Goal: Transaction & Acquisition: Book appointment/travel/reservation

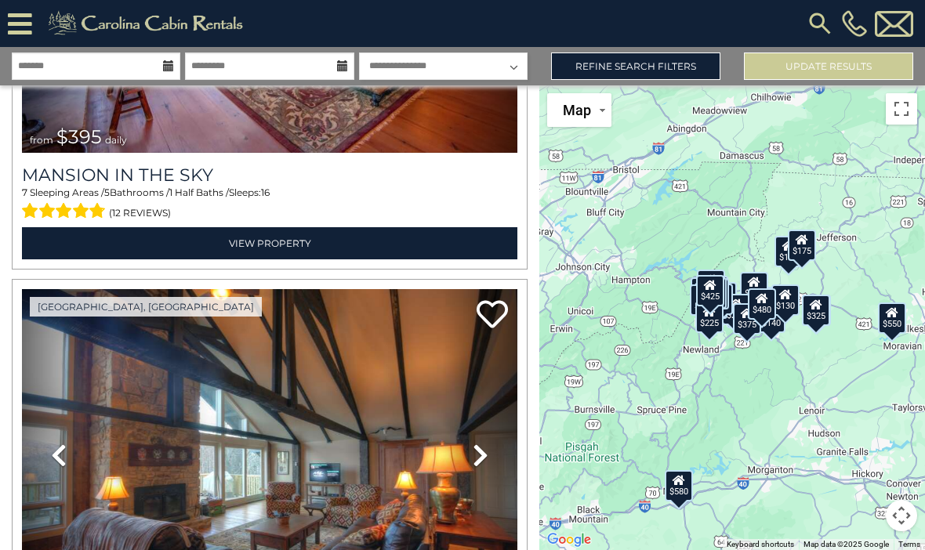
scroll to position [3958, 0]
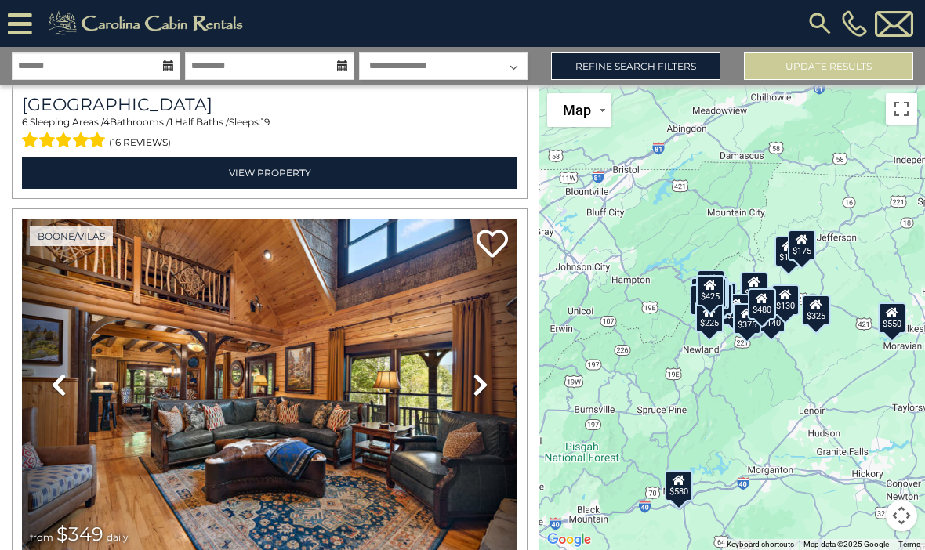
click at [627, 72] on link "Refine Search Filters" at bounding box center [635, 66] width 169 height 27
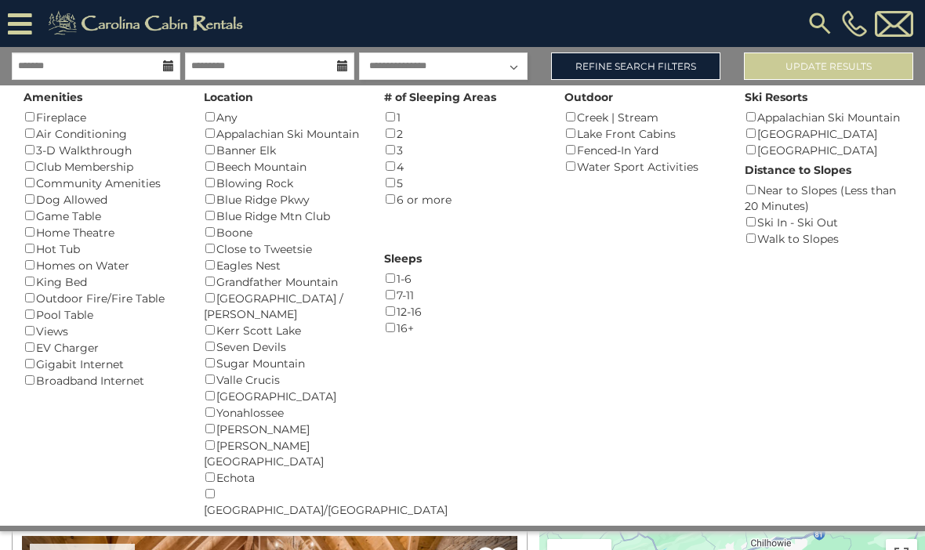
scroll to position [6149, 0]
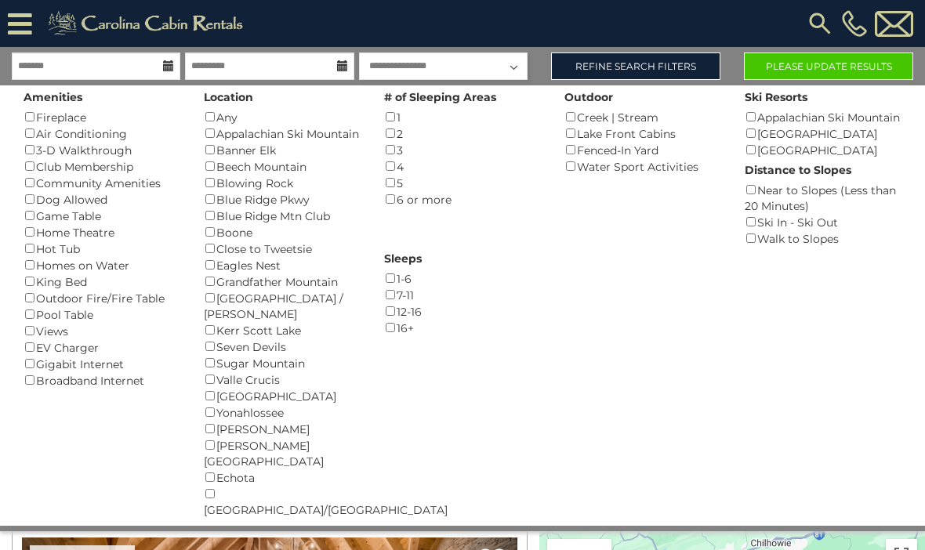
click at [807, 64] on button "Please Update Results" at bounding box center [828, 66] width 169 height 27
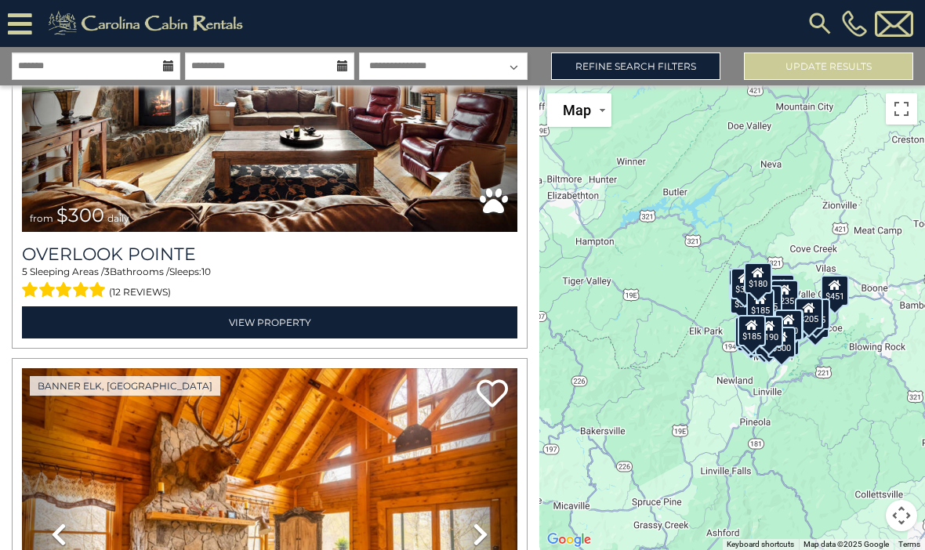
scroll to position [248, 0]
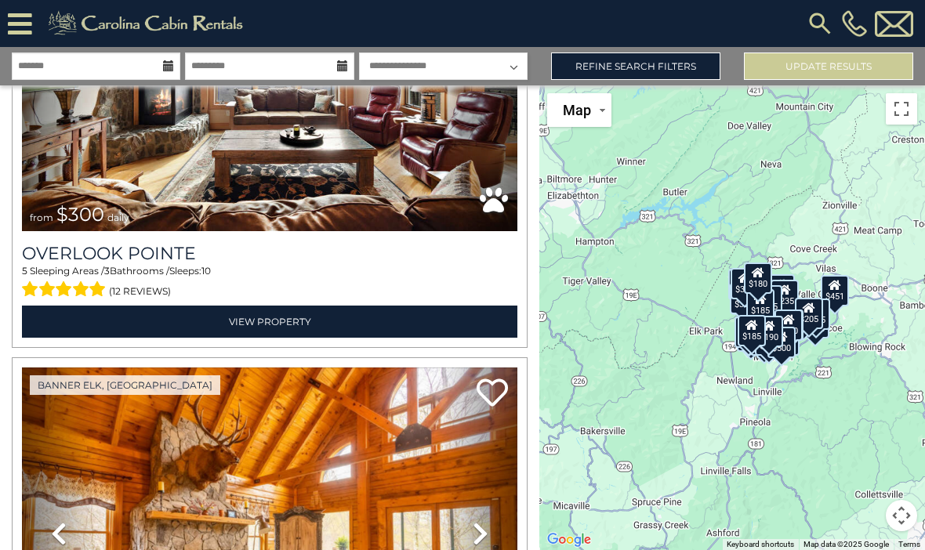
click at [271, 318] on link "View Property" at bounding box center [269, 322] width 495 height 32
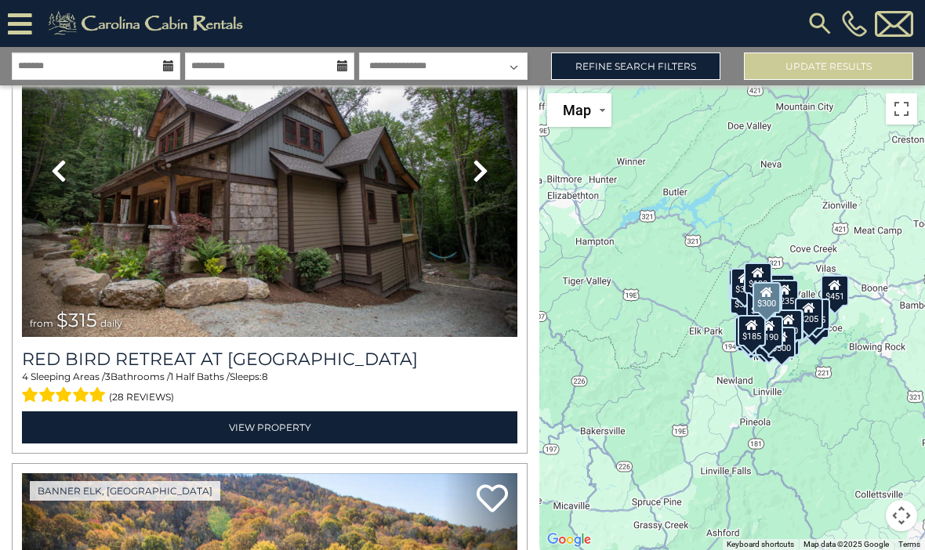
scroll to position [7728, 0]
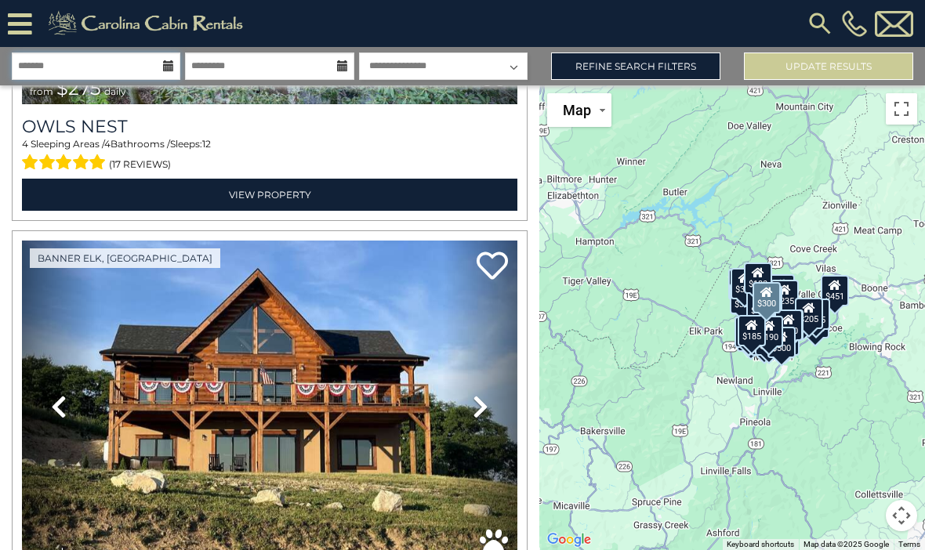
click at [176, 67] on input "text" at bounding box center [96, 66] width 169 height 27
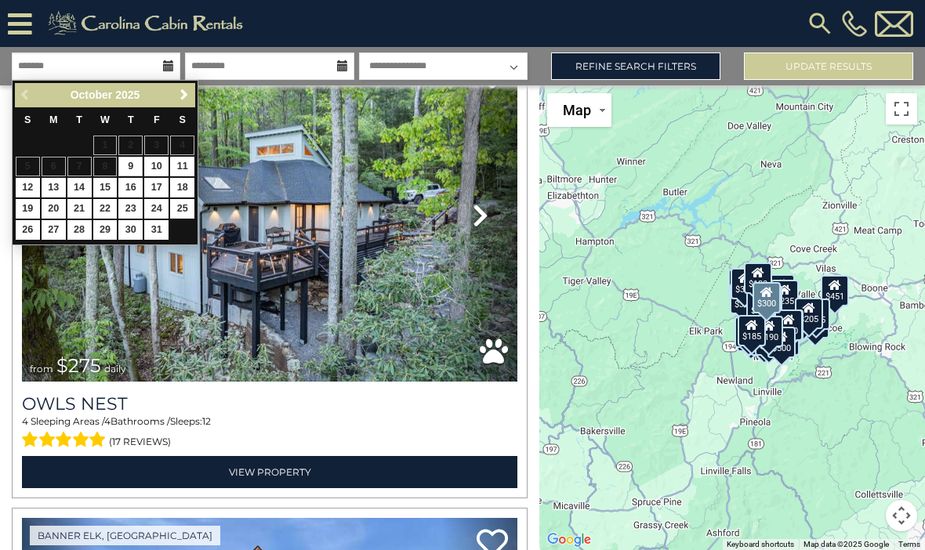
click at [184, 103] on link "Next" at bounding box center [184, 95] width 20 height 20
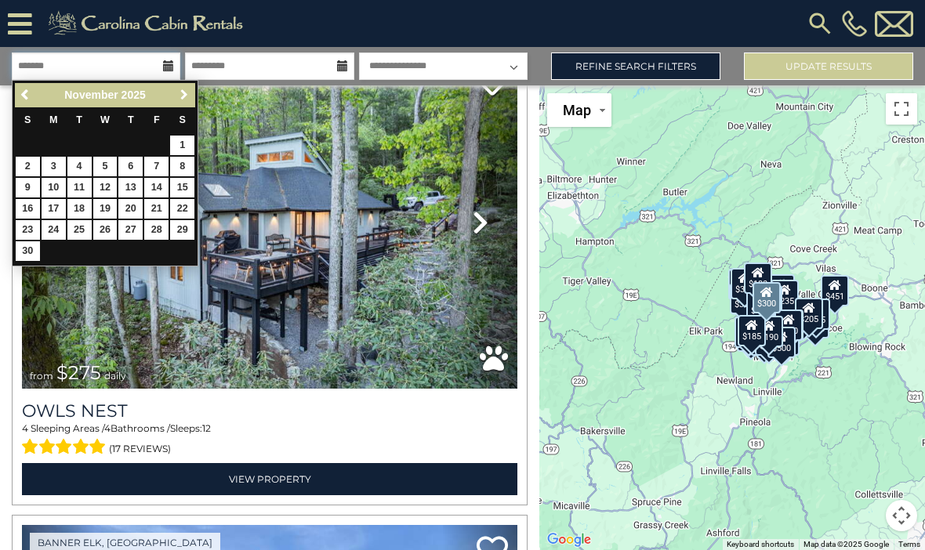
scroll to position [5245, 0]
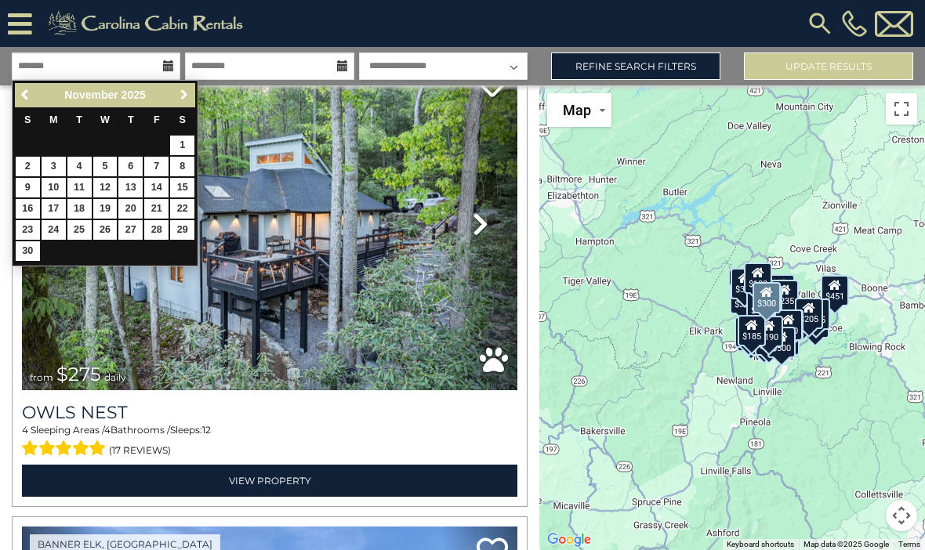
click at [185, 99] on span "Next" at bounding box center [184, 95] width 13 height 13
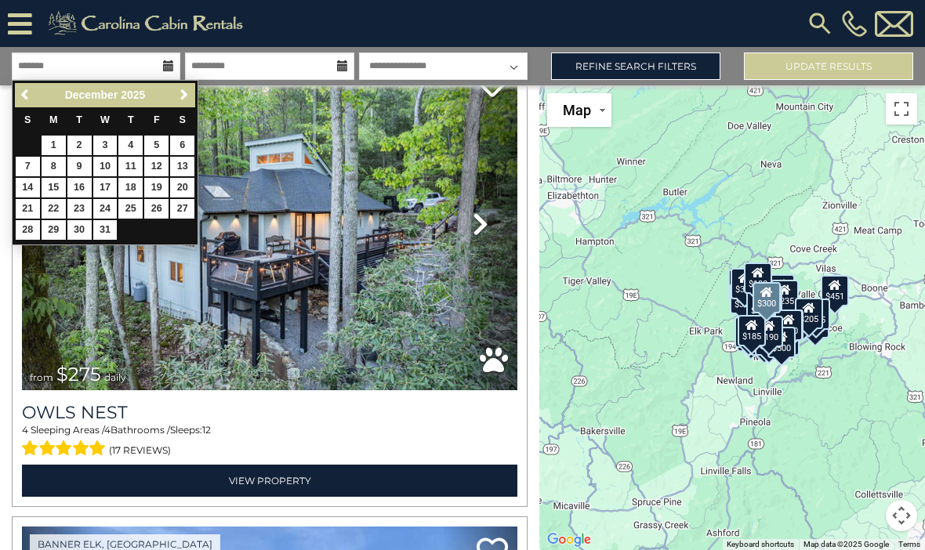
click at [181, 211] on link "27" at bounding box center [182, 209] width 24 height 20
type input "********"
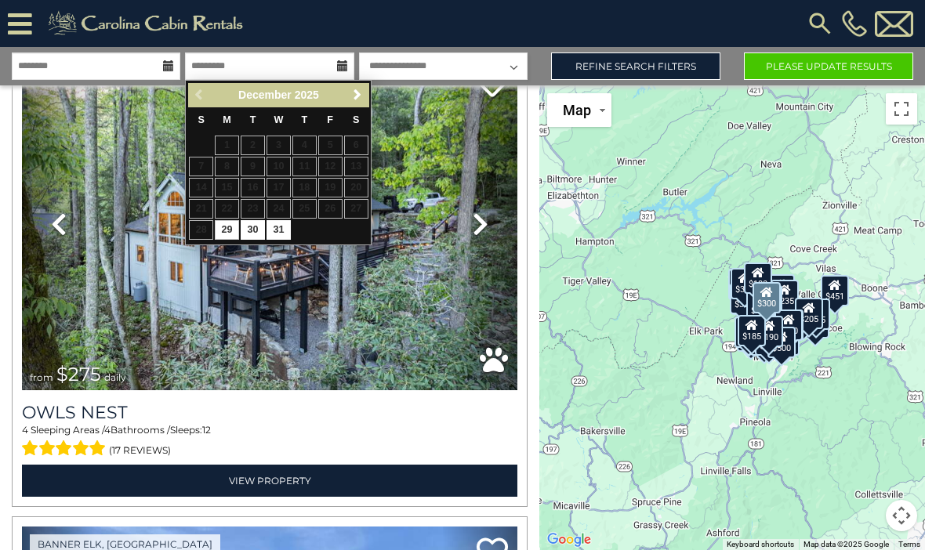
click at [227, 230] on link "29" at bounding box center [227, 230] width 24 height 20
type input "********"
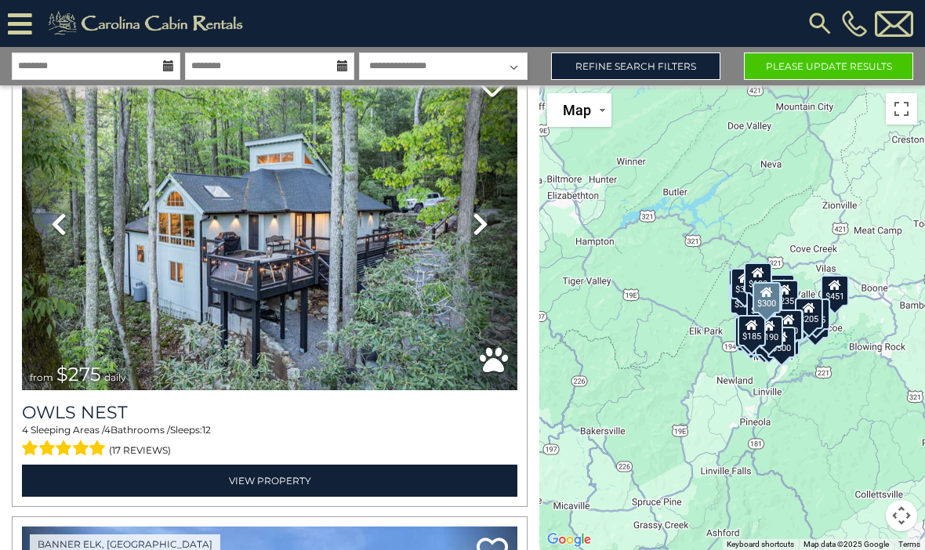
click at [661, 66] on link "Refine Search Filters" at bounding box center [635, 66] width 169 height 27
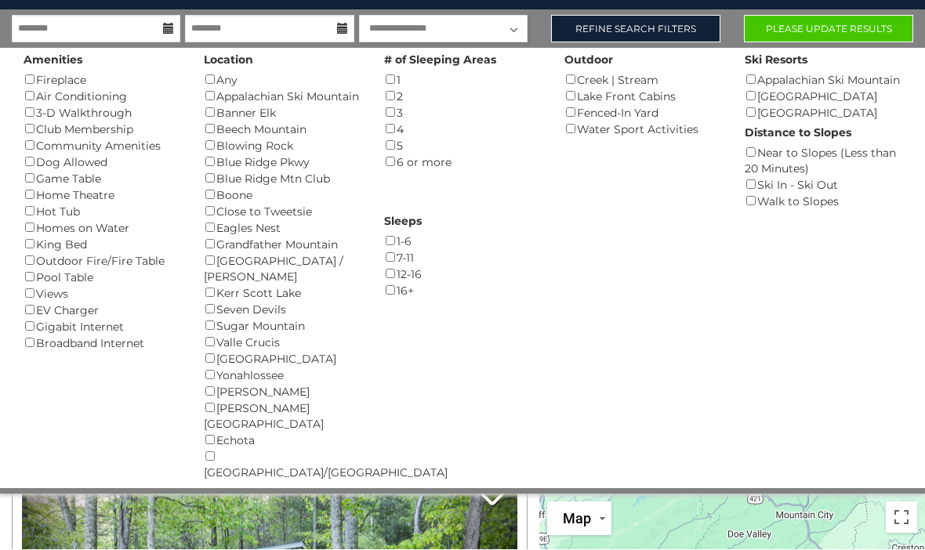
scroll to position [38, 0]
click at [621, 38] on link "Refine Search Filters" at bounding box center [635, 28] width 169 height 27
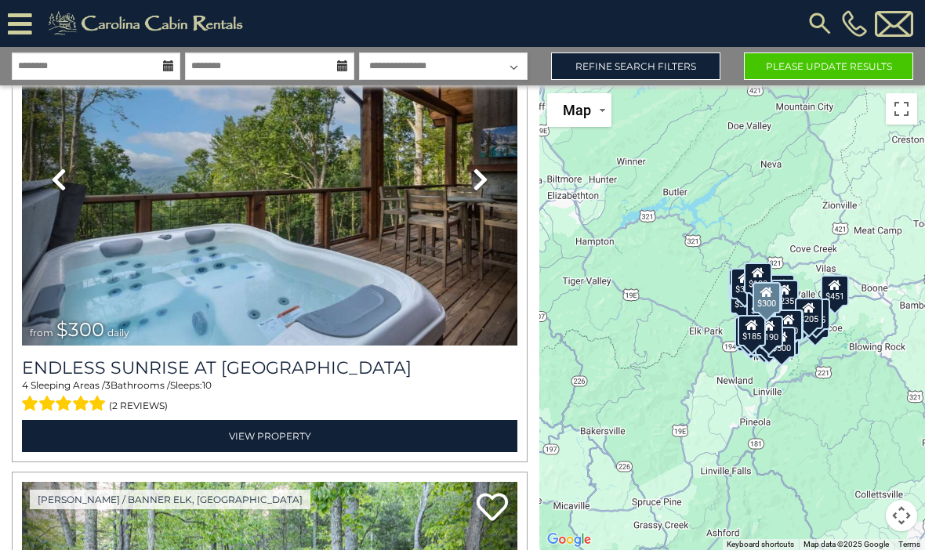
scroll to position [4768, 0]
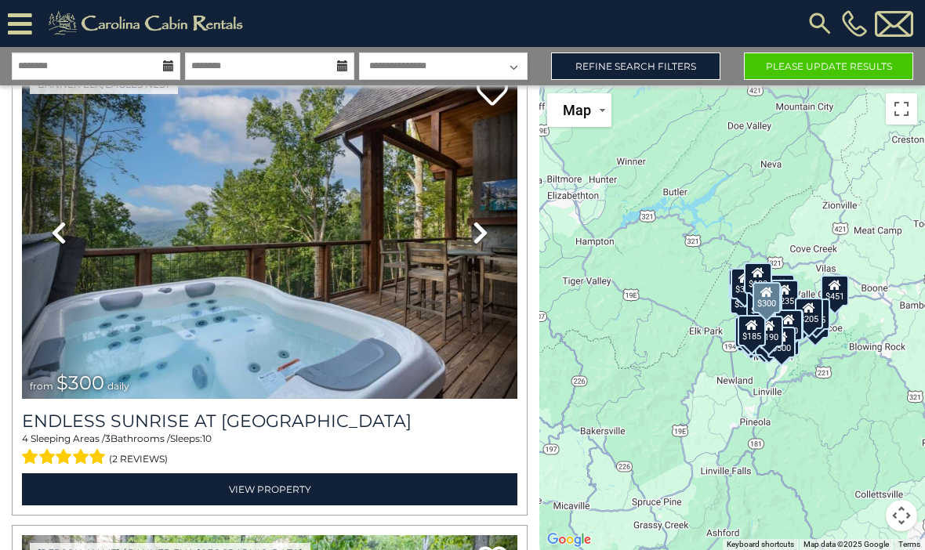
click at [819, 53] on button "Please Update Results" at bounding box center [828, 66] width 169 height 27
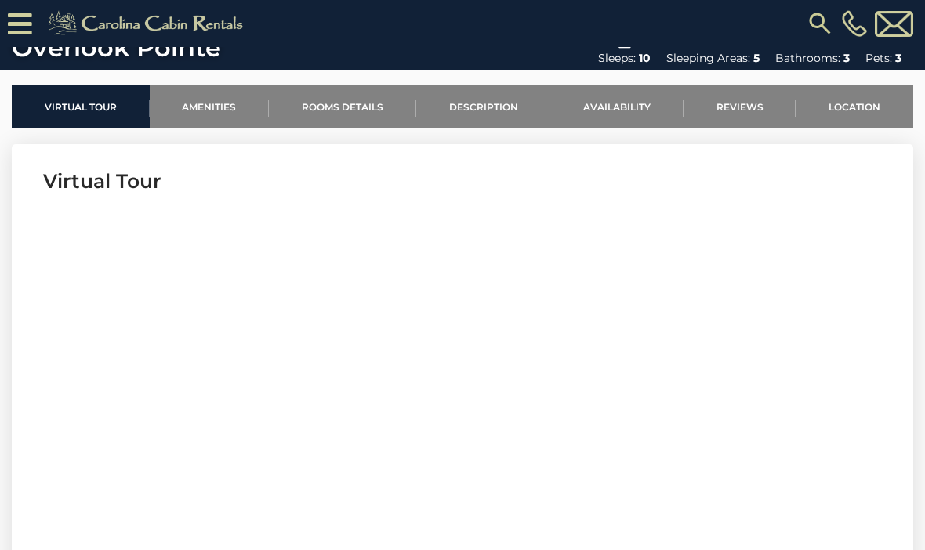
click at [331, 115] on link "Rooms Details" at bounding box center [342, 106] width 147 height 43
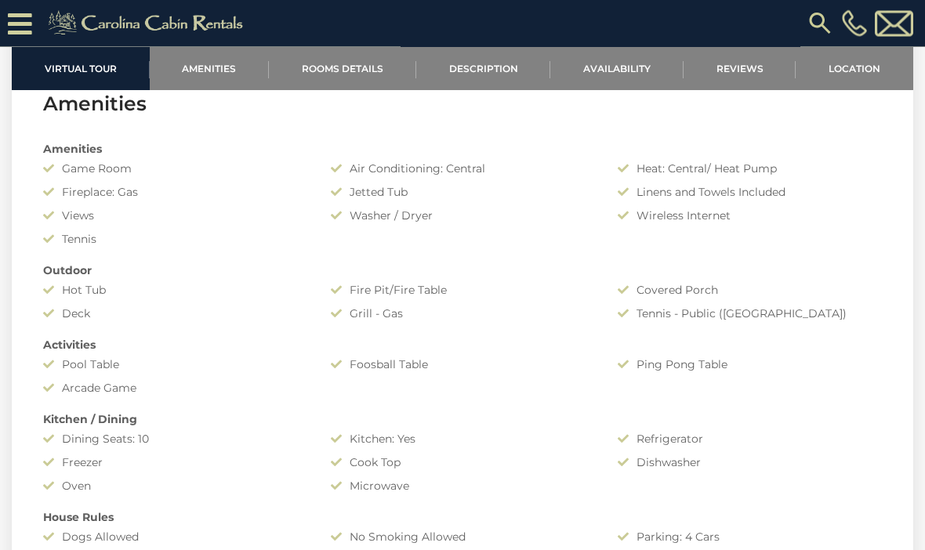
scroll to position [975, 0]
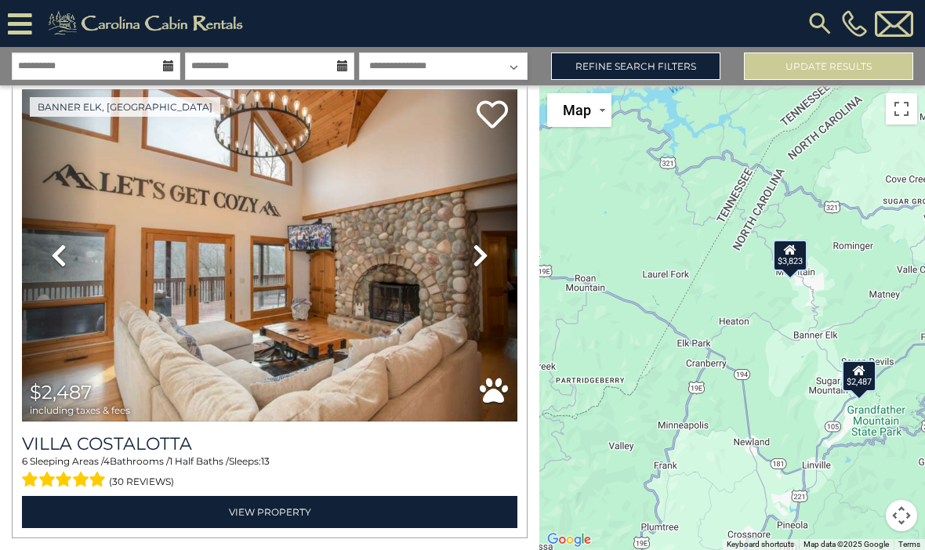
scroll to position [524, 0]
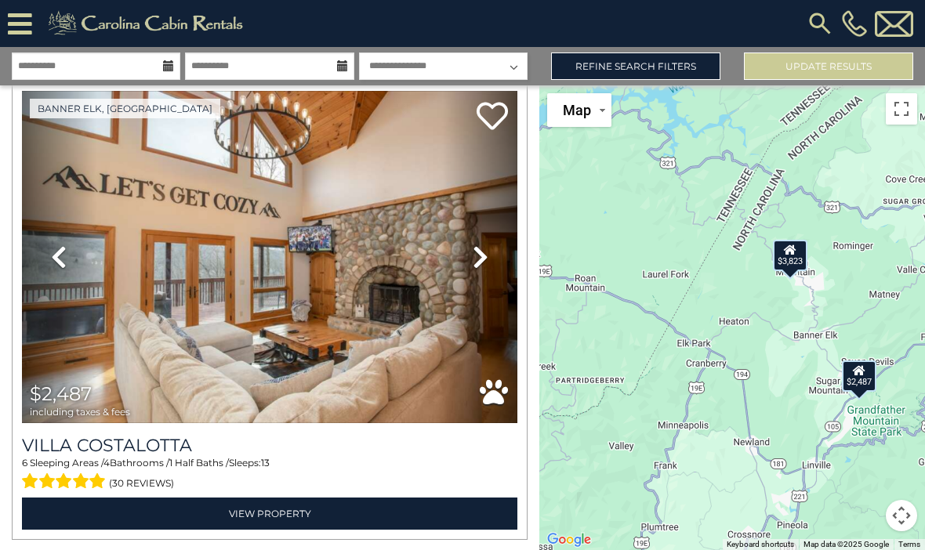
click at [253, 518] on link "View Property" at bounding box center [269, 514] width 495 height 32
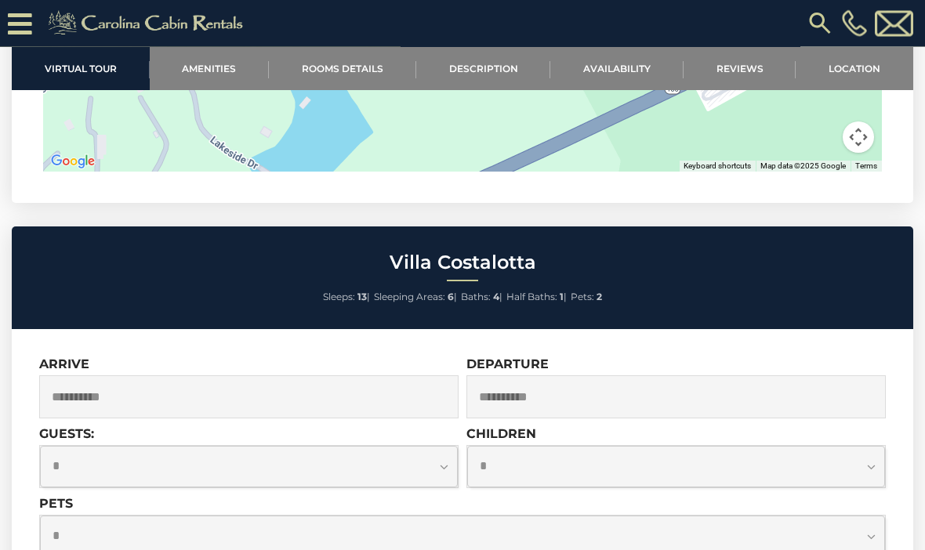
scroll to position [5059, 0]
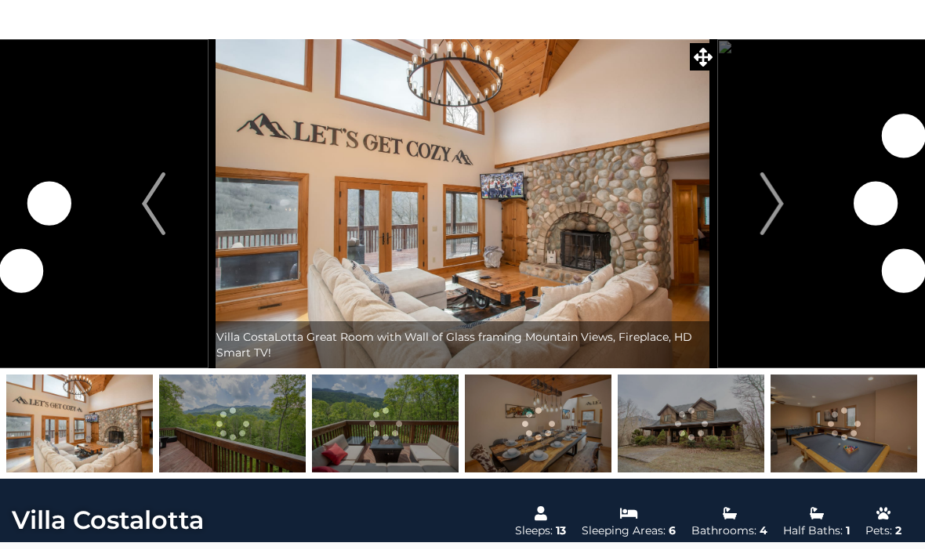
scroll to position [54, 0]
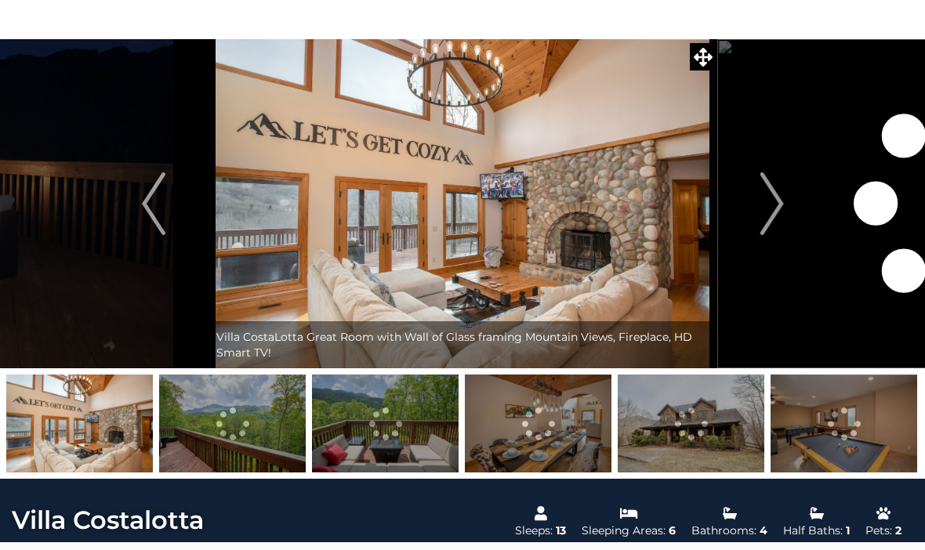
click at [772, 202] on img "Next" at bounding box center [772, 203] width 24 height 63
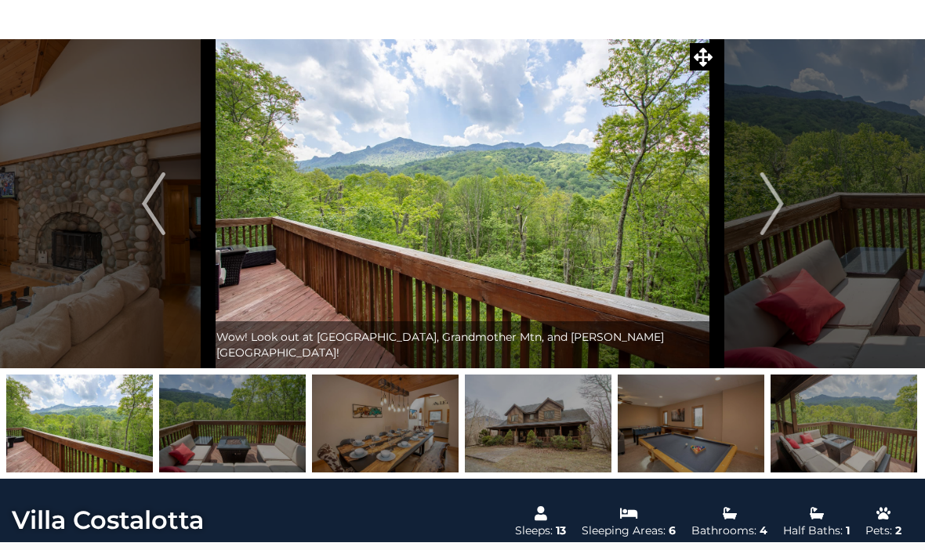
click at [763, 209] on img "Next" at bounding box center [772, 203] width 24 height 63
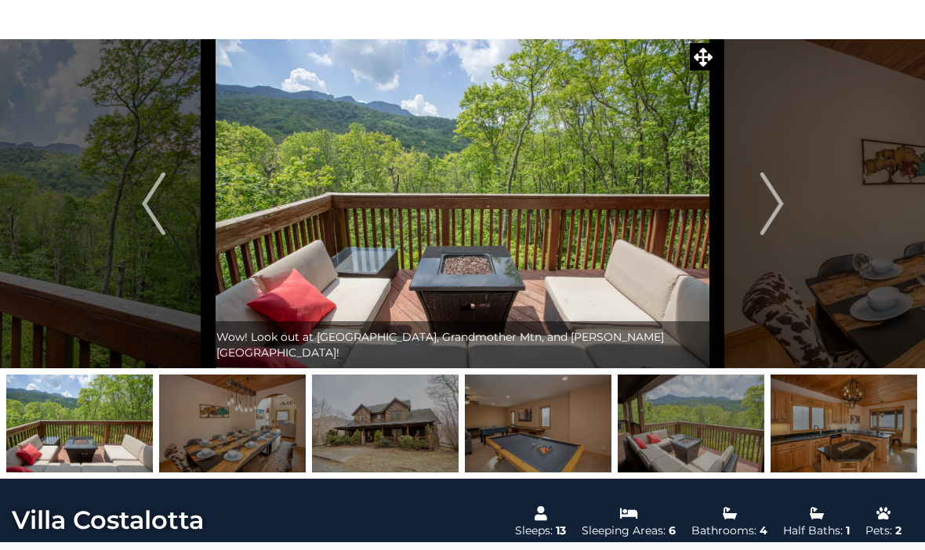
click at [769, 211] on img "Next" at bounding box center [772, 203] width 24 height 63
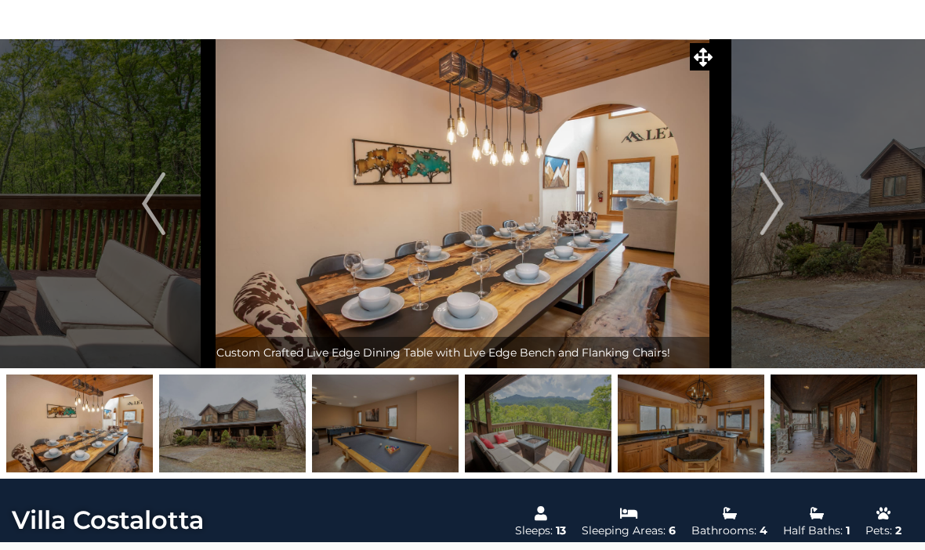
click at [768, 209] on img "Next" at bounding box center [772, 203] width 24 height 63
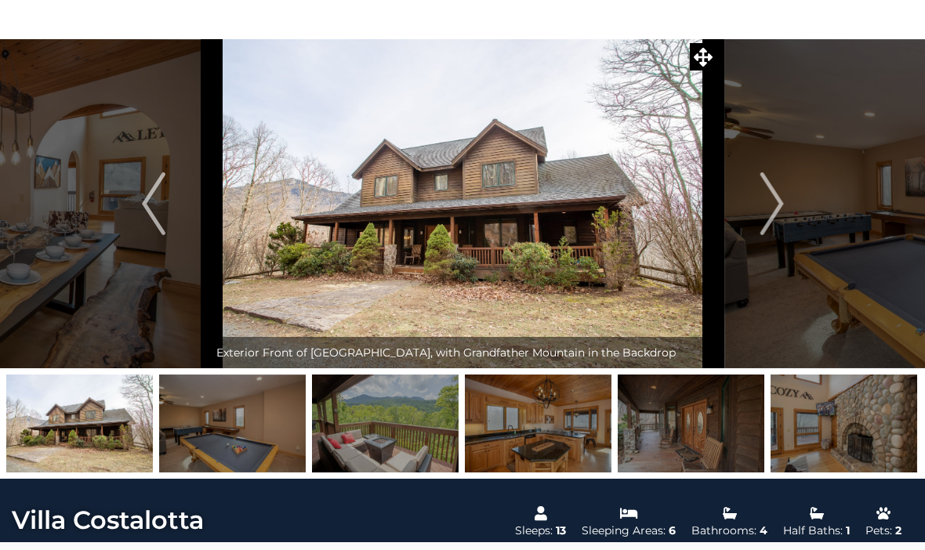
click at [768, 216] on img "Next" at bounding box center [772, 203] width 24 height 63
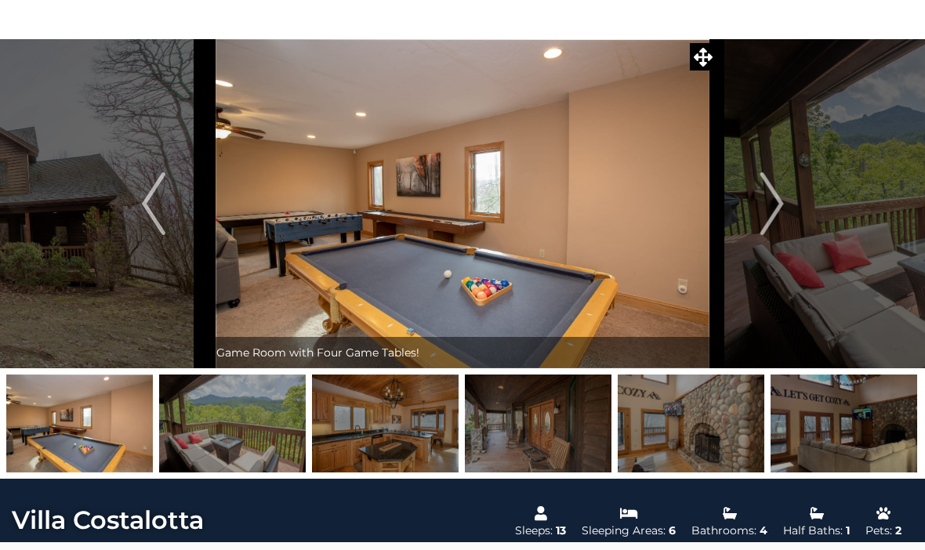
click at [774, 208] on img "Next" at bounding box center [772, 203] width 24 height 63
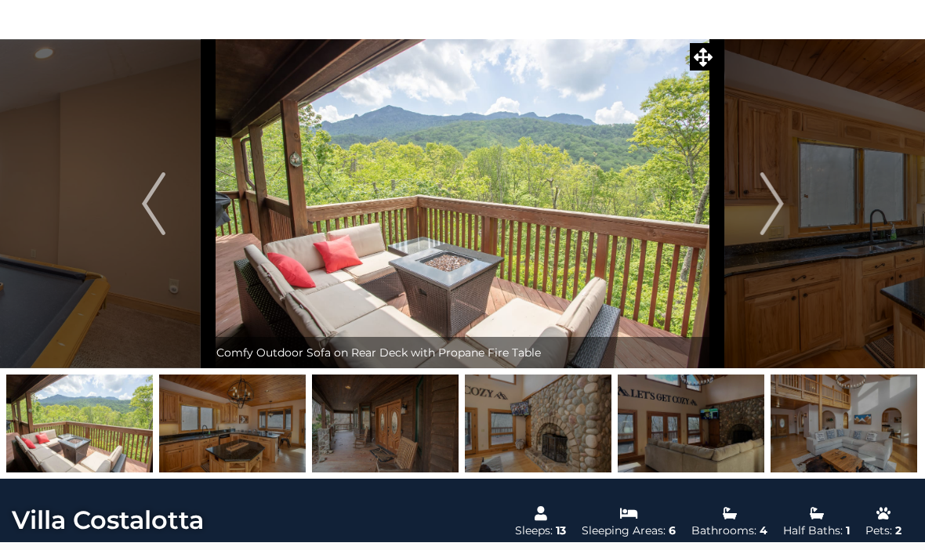
click at [766, 213] on img "Next" at bounding box center [772, 203] width 24 height 63
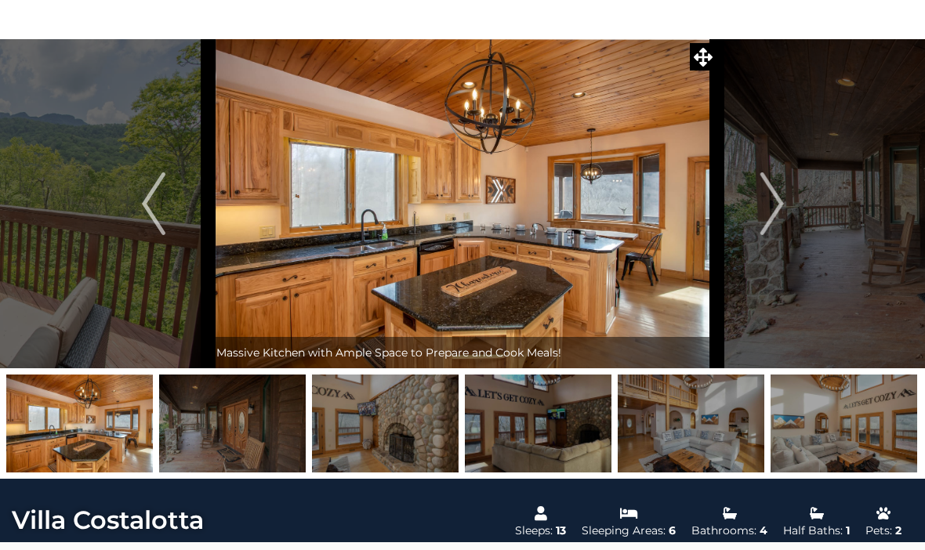
click at [773, 212] on img "Next" at bounding box center [772, 203] width 24 height 63
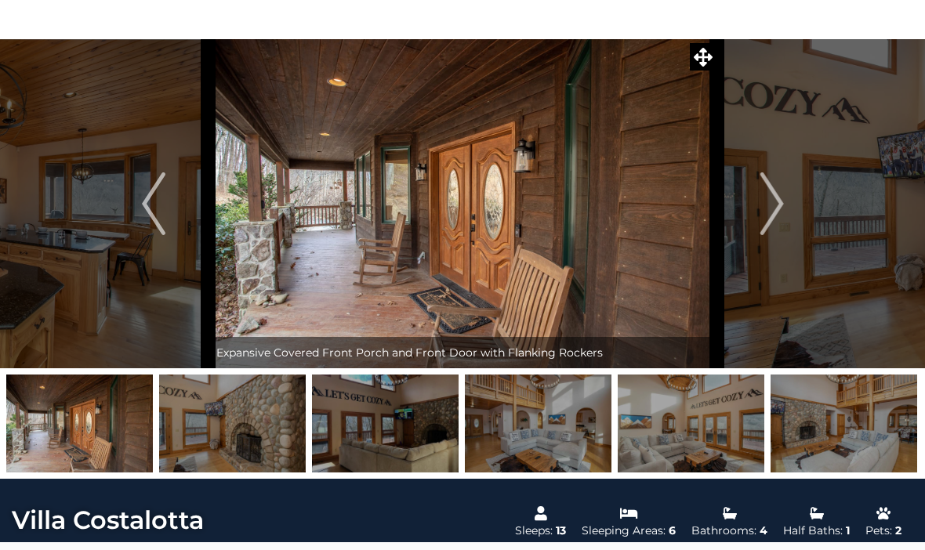
click at [773, 204] on img "Next" at bounding box center [772, 203] width 24 height 63
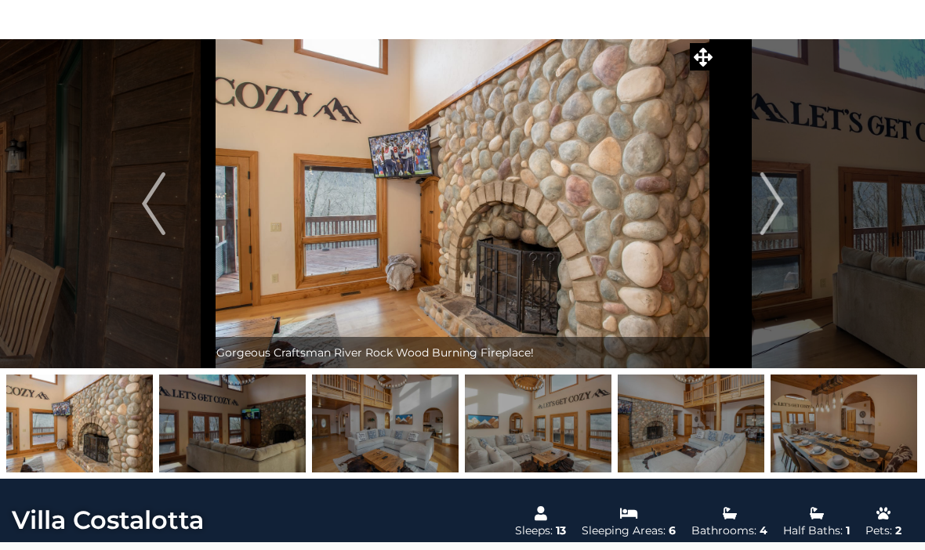
click at [764, 209] on img "Next" at bounding box center [772, 203] width 24 height 63
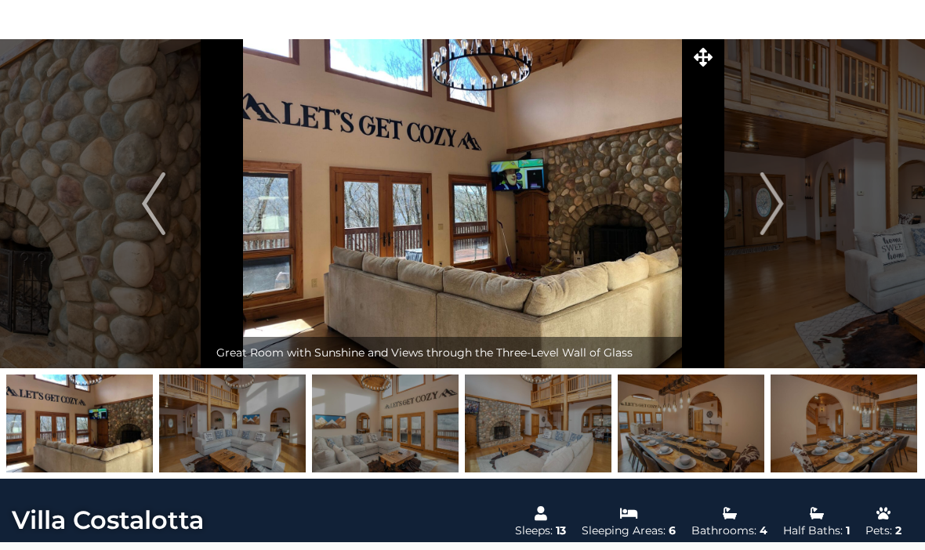
click at [775, 213] on img "Next" at bounding box center [772, 203] width 24 height 63
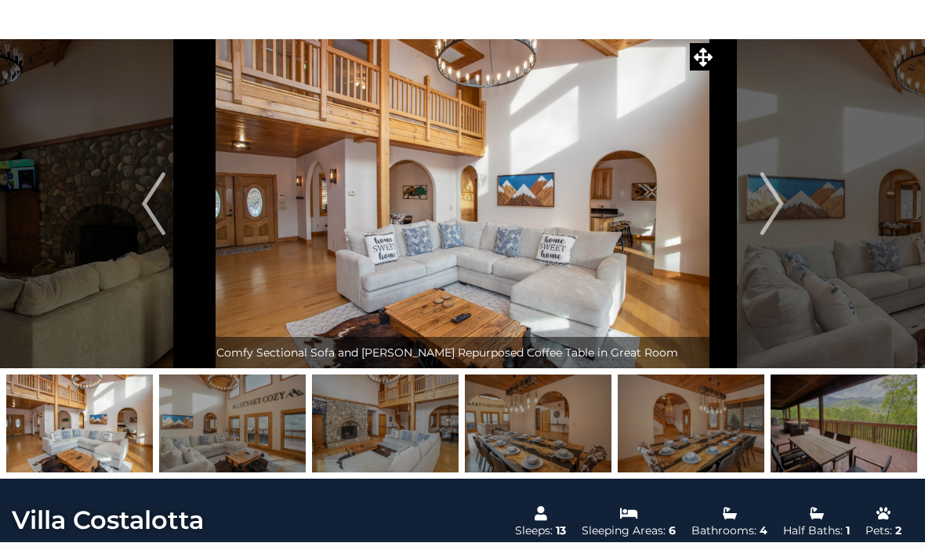
click at [778, 210] on img "Next" at bounding box center [772, 203] width 24 height 63
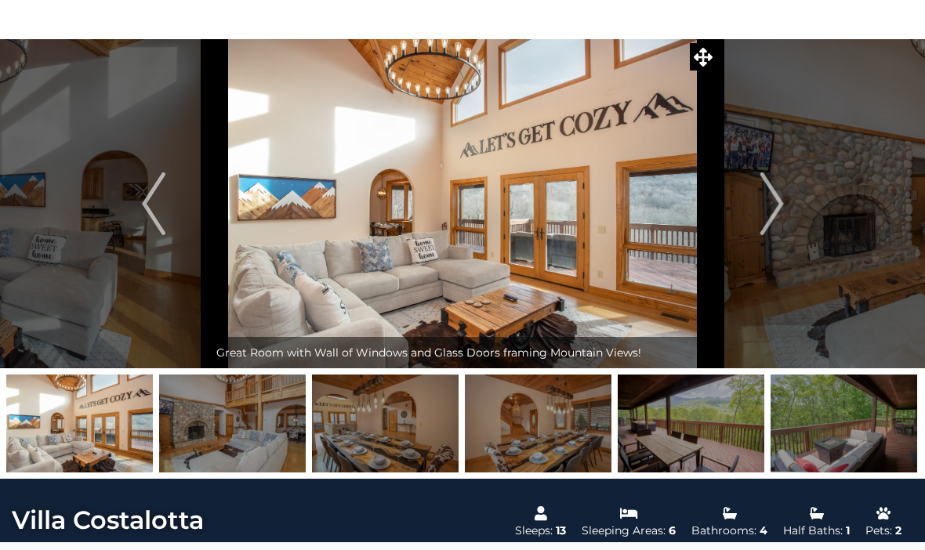
click at [778, 205] on img "Next" at bounding box center [772, 203] width 24 height 63
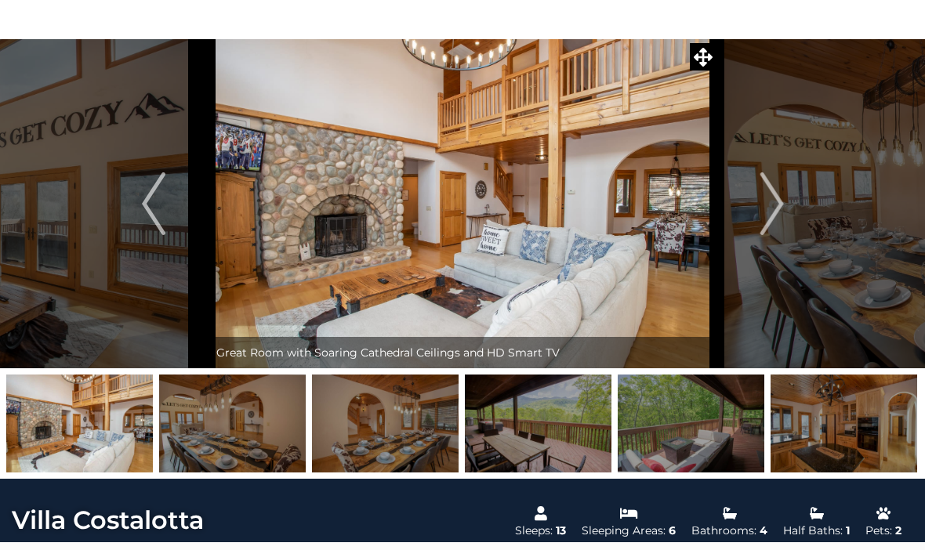
click at [764, 199] on img "Next" at bounding box center [772, 203] width 24 height 63
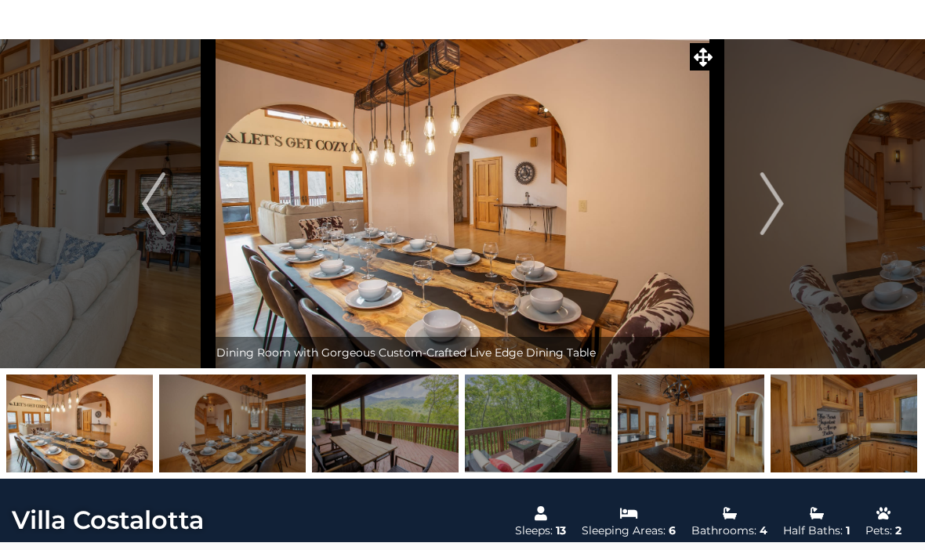
click at [760, 212] on button "Next" at bounding box center [772, 203] width 110 height 329
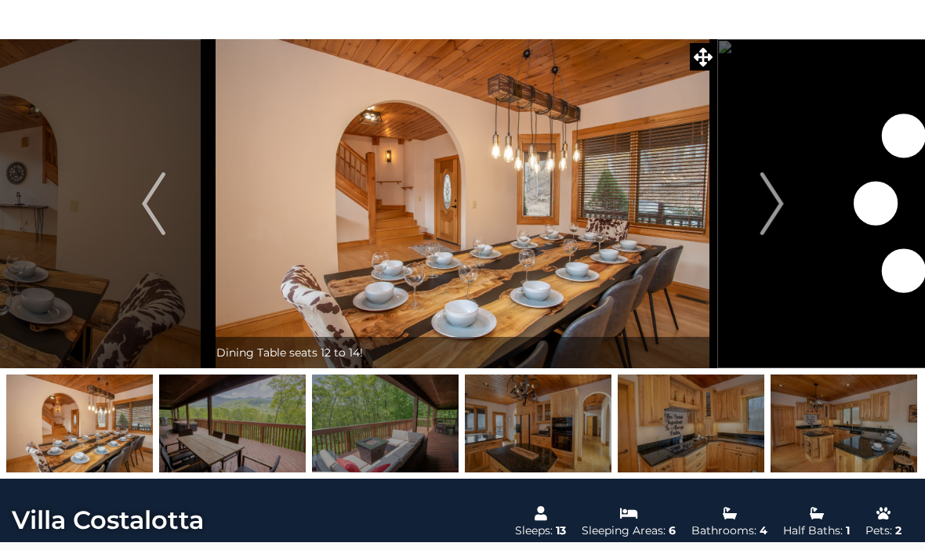
click at [764, 211] on img "Next" at bounding box center [772, 203] width 24 height 63
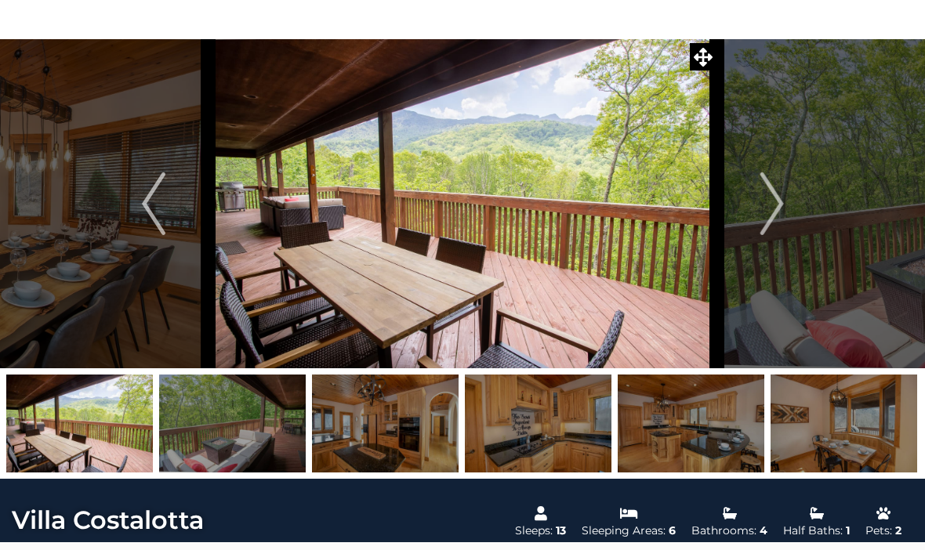
click at [771, 201] on img "Next" at bounding box center [772, 203] width 24 height 63
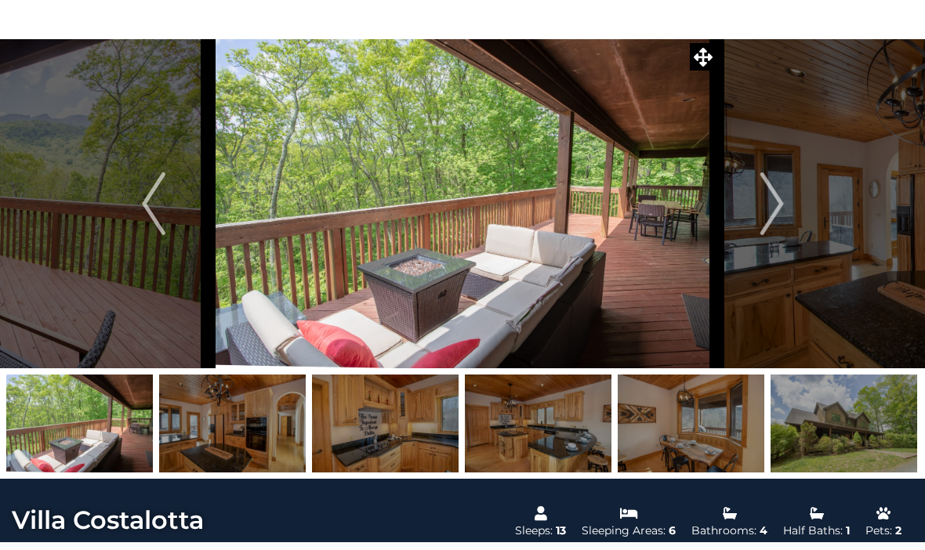
click at [778, 203] on img "Next" at bounding box center [772, 203] width 24 height 63
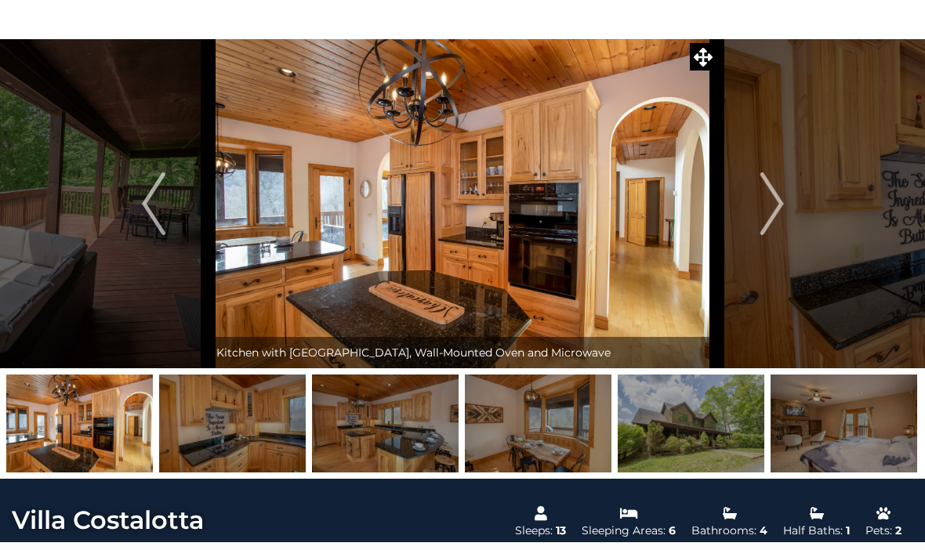
click at [777, 203] on img "Next" at bounding box center [772, 203] width 24 height 63
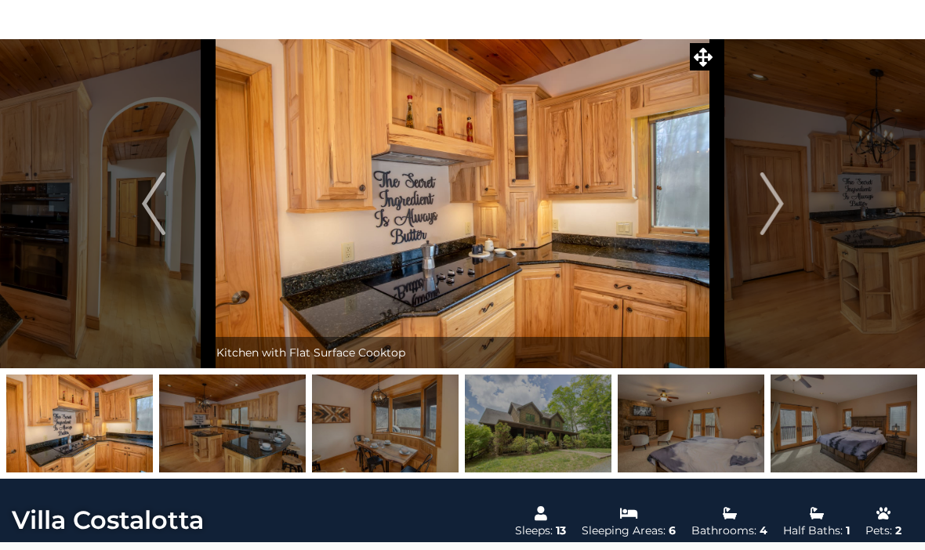
click at [760, 198] on button "Next" at bounding box center [772, 203] width 110 height 329
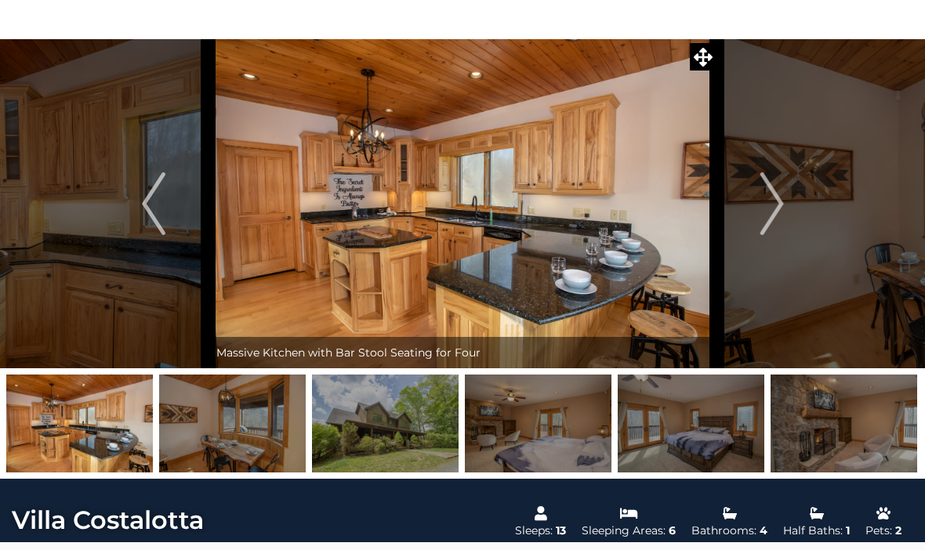
click at [770, 209] on img "Next" at bounding box center [772, 203] width 24 height 63
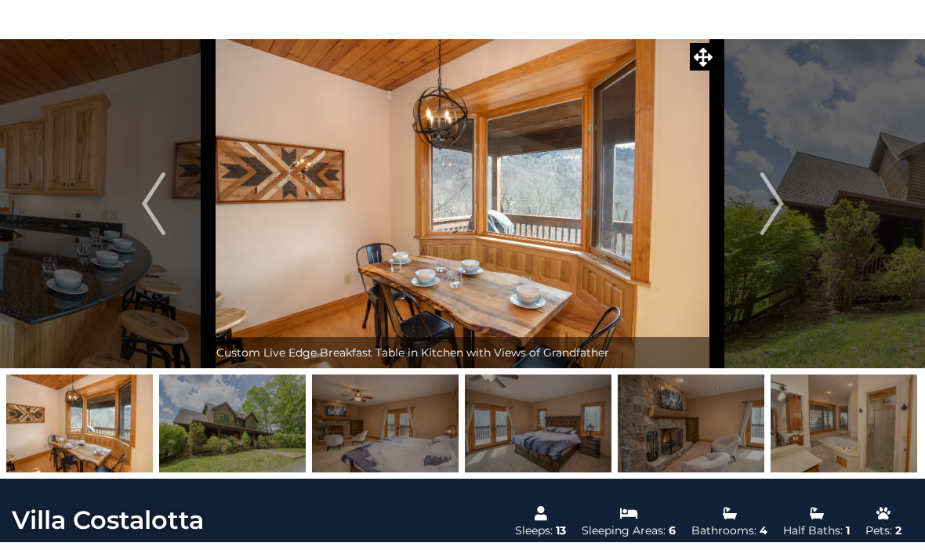
click at [761, 211] on img "Next" at bounding box center [772, 203] width 24 height 63
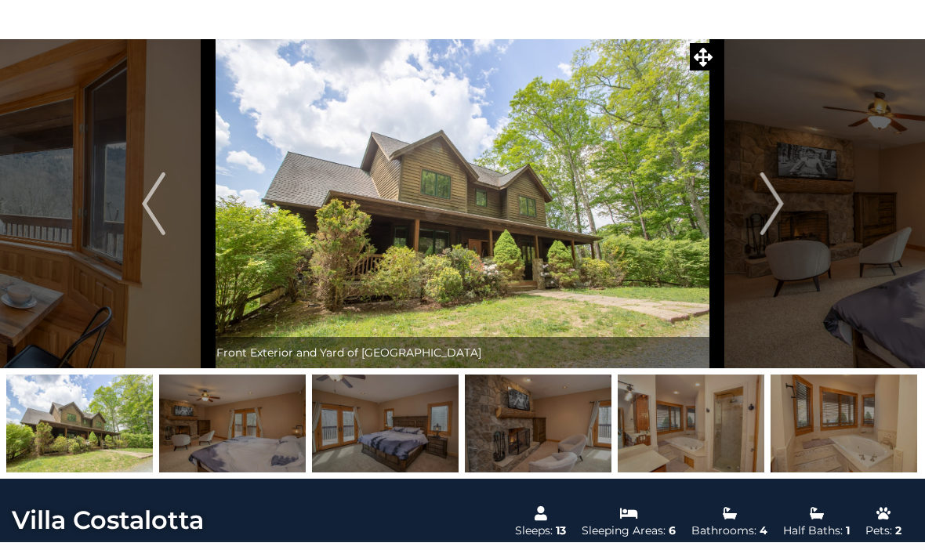
click at [770, 211] on img "Next" at bounding box center [772, 203] width 24 height 63
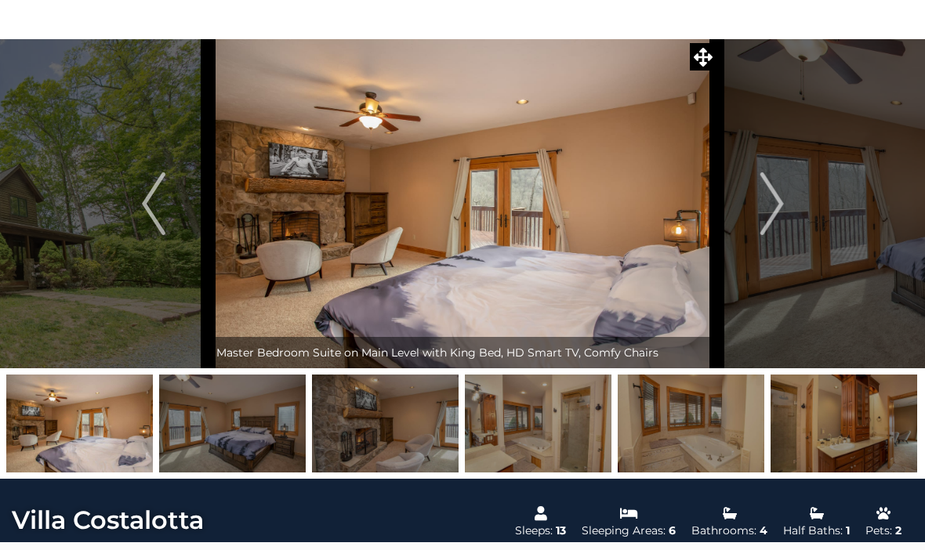
click at [768, 204] on img "Next" at bounding box center [772, 203] width 24 height 63
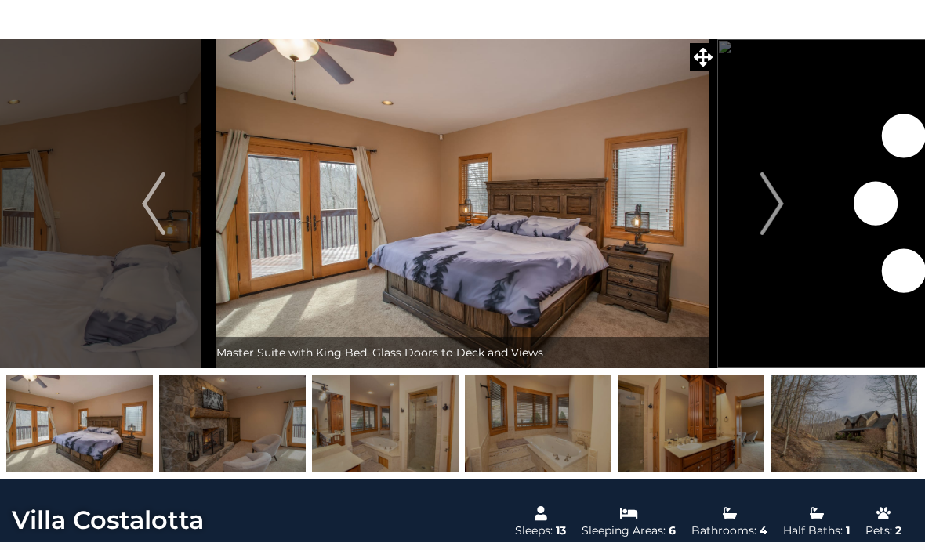
click at [772, 203] on img "Next" at bounding box center [772, 203] width 24 height 63
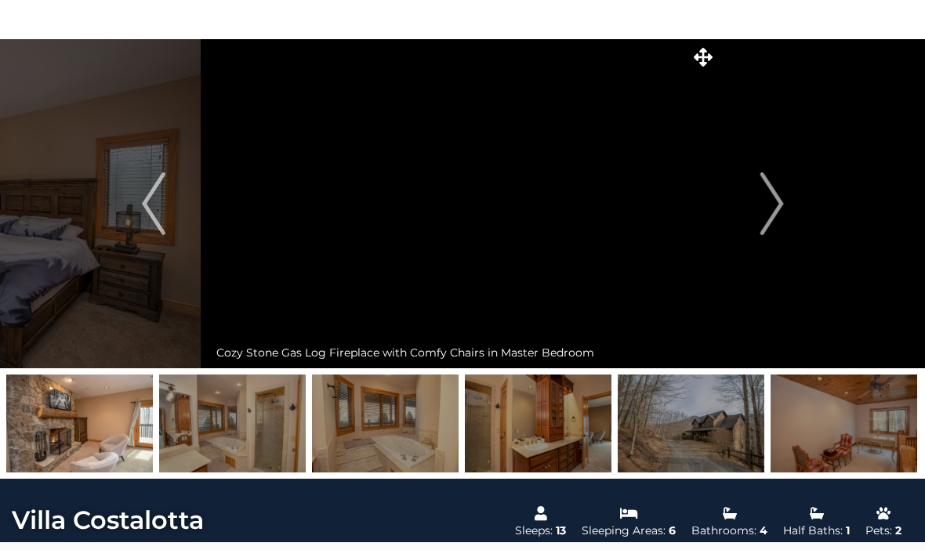
click at [773, 205] on img "Next" at bounding box center [772, 203] width 24 height 63
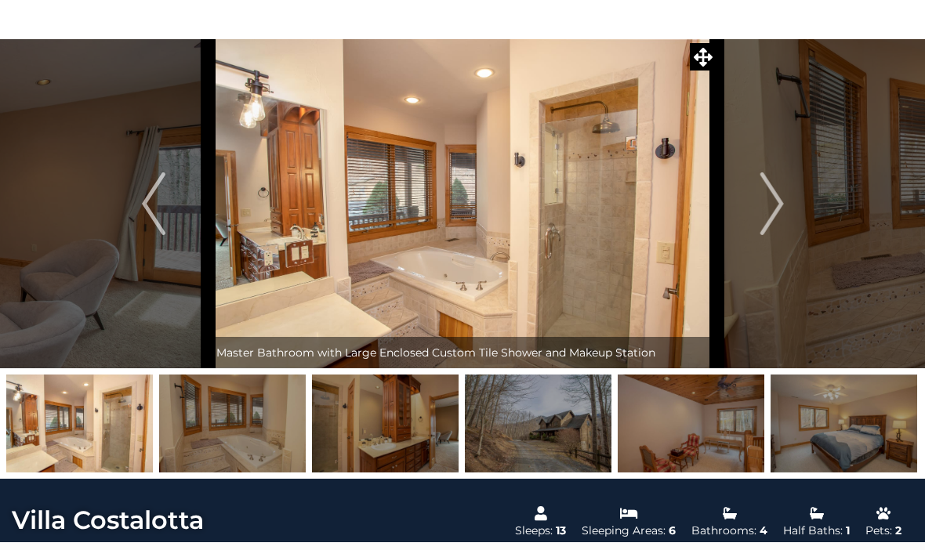
click at [775, 198] on img "Next" at bounding box center [772, 203] width 24 height 63
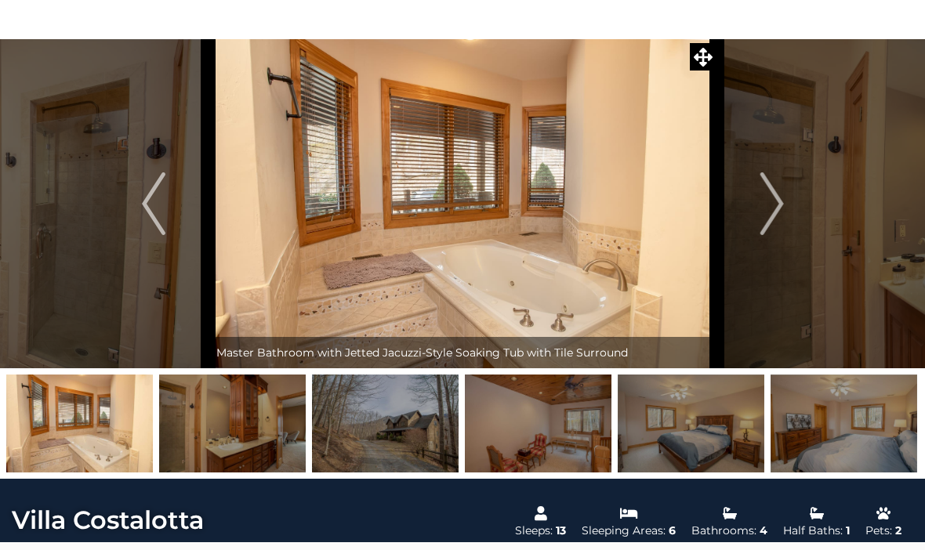
click at [770, 194] on img "Next" at bounding box center [772, 203] width 24 height 63
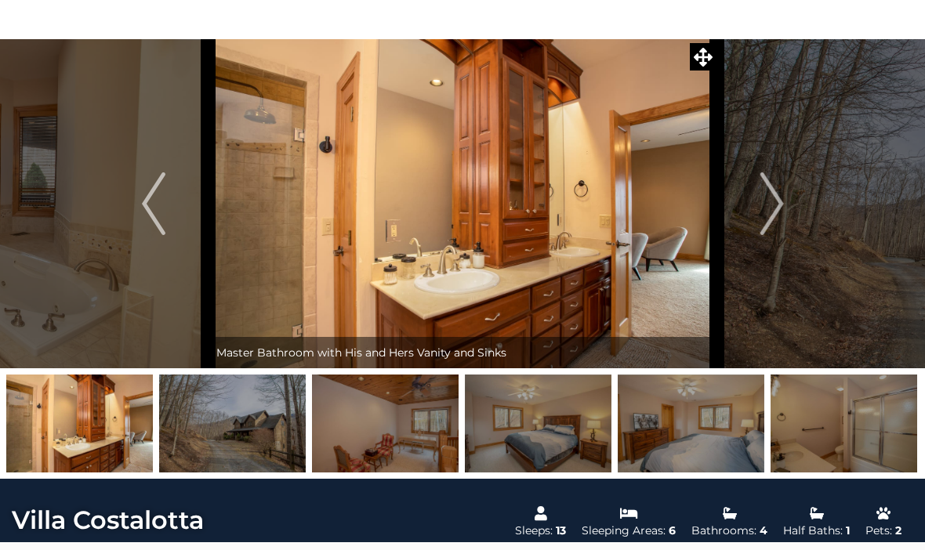
click at [747, 212] on button "Next" at bounding box center [772, 203] width 110 height 329
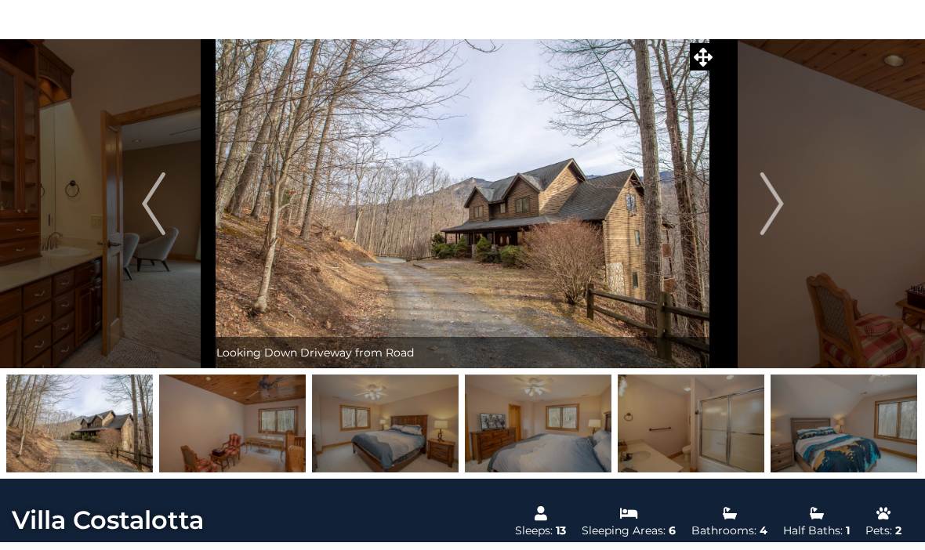
click at [763, 191] on img "Next" at bounding box center [772, 203] width 24 height 63
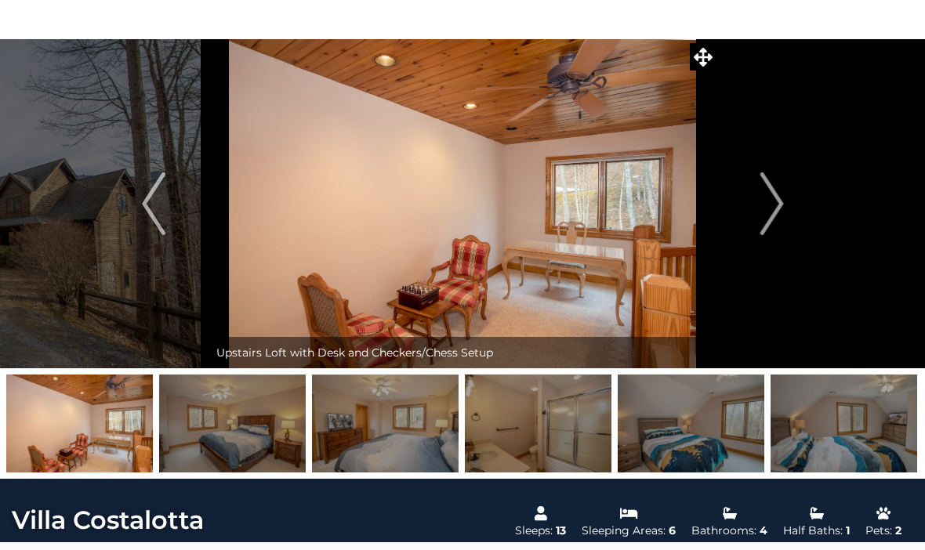
click at [770, 198] on img "Next" at bounding box center [772, 203] width 24 height 63
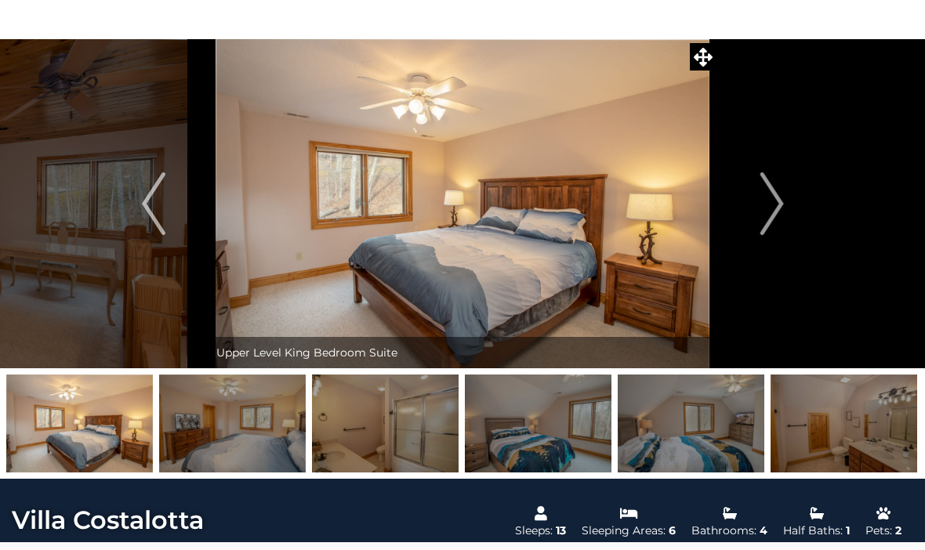
click at [771, 196] on img "Next" at bounding box center [772, 203] width 24 height 63
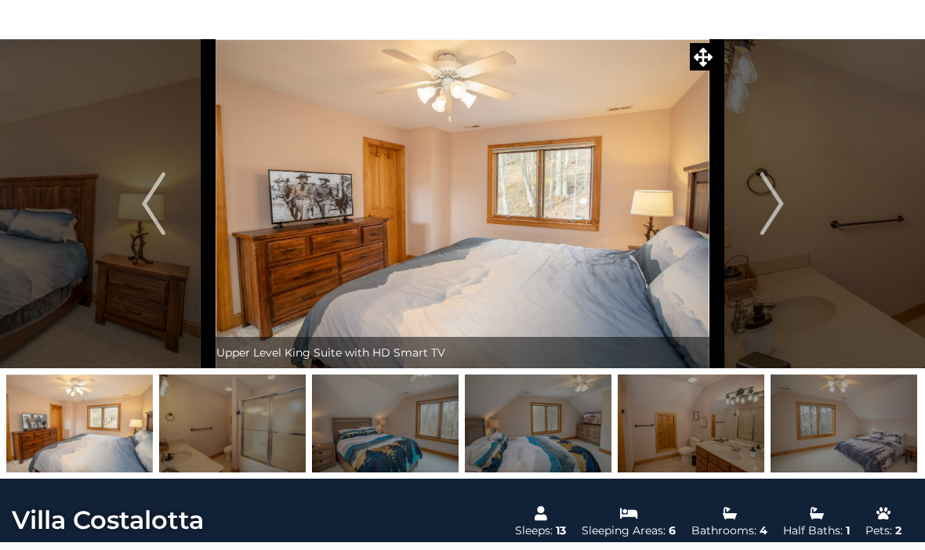
click at [771, 206] on img "Next" at bounding box center [772, 203] width 24 height 63
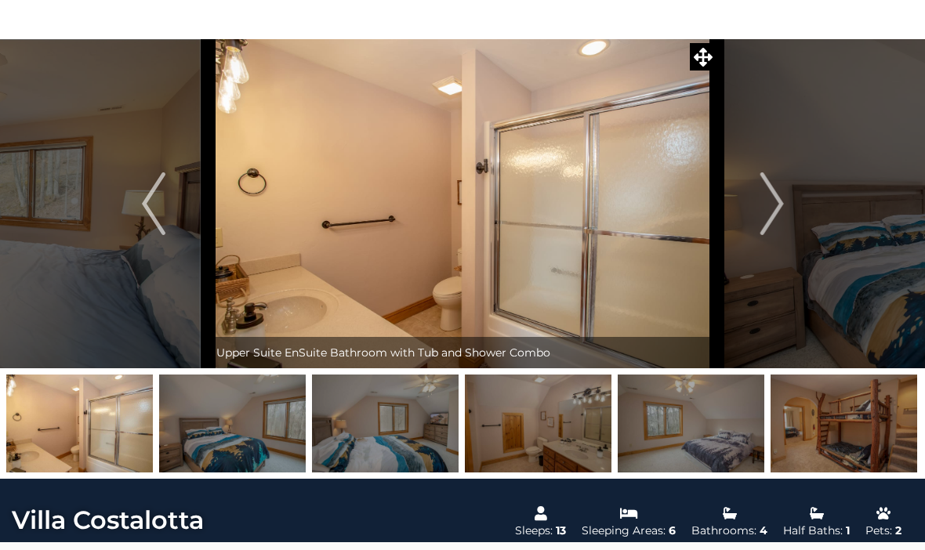
click at [776, 205] on img "Next" at bounding box center [772, 203] width 24 height 63
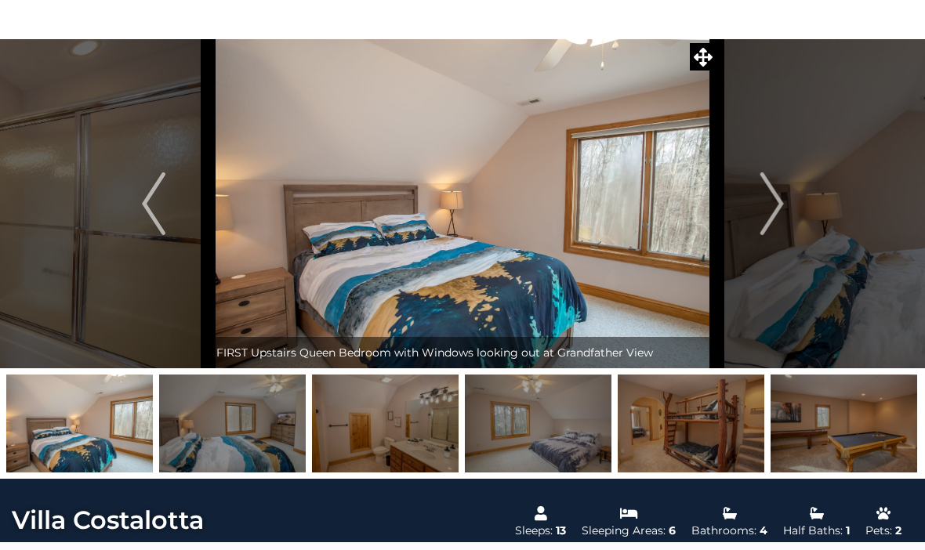
click at [774, 205] on img "Next" at bounding box center [772, 203] width 24 height 63
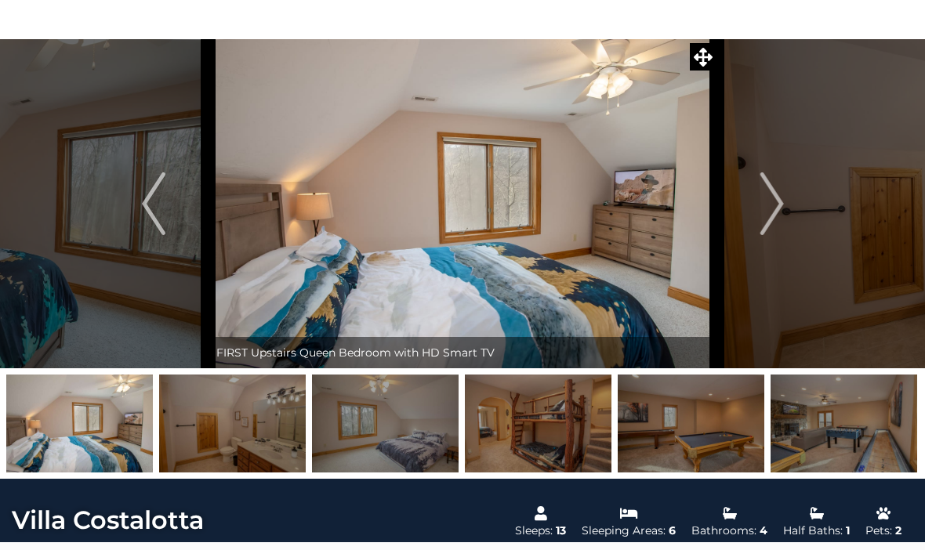
click at [774, 209] on img "Next" at bounding box center [772, 203] width 24 height 63
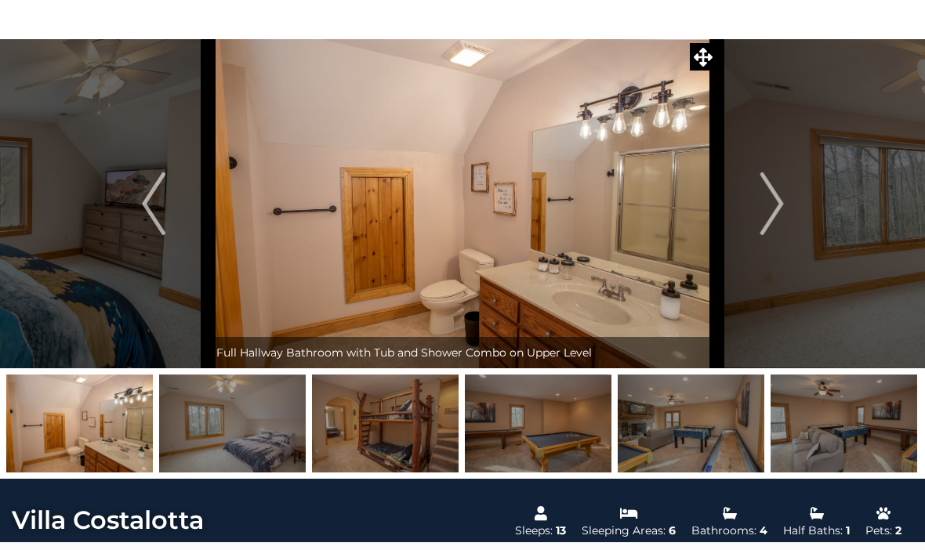
click at [779, 206] on img "Next" at bounding box center [772, 203] width 24 height 63
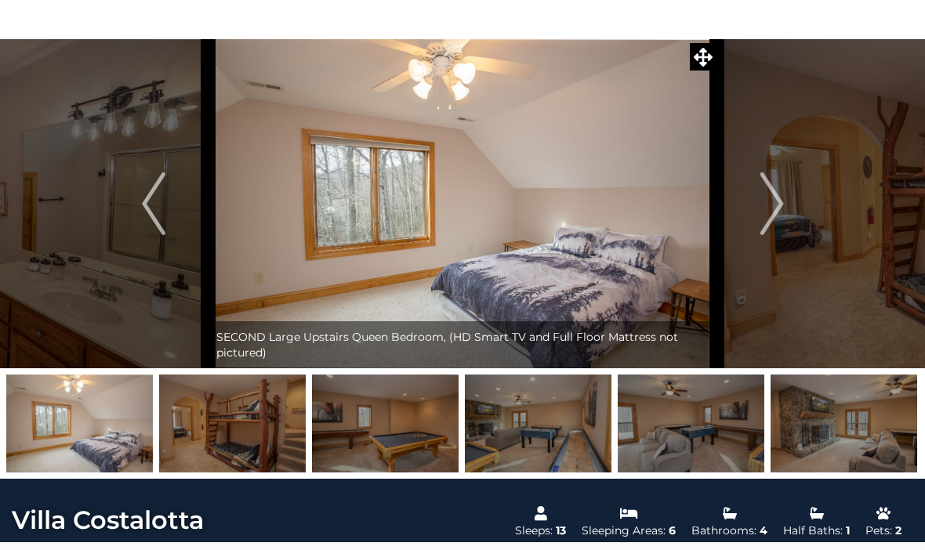
click at [775, 209] on img "Next" at bounding box center [772, 203] width 24 height 63
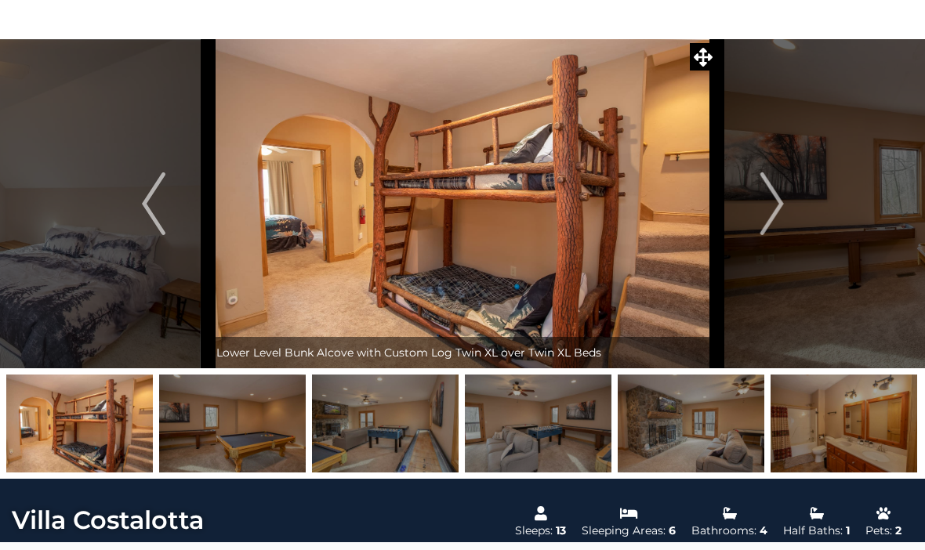
click at [760, 213] on img "Next" at bounding box center [772, 203] width 24 height 63
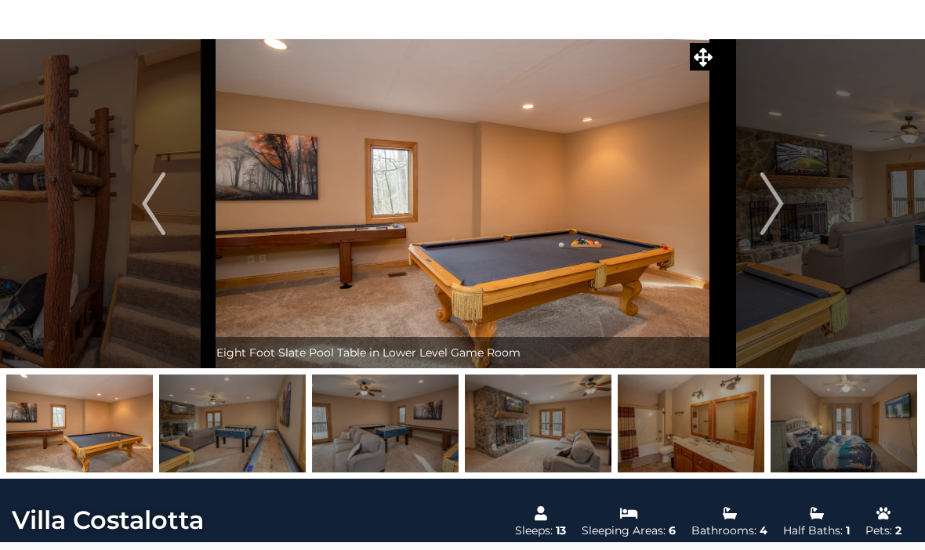
click at [764, 207] on img "Next" at bounding box center [772, 203] width 24 height 63
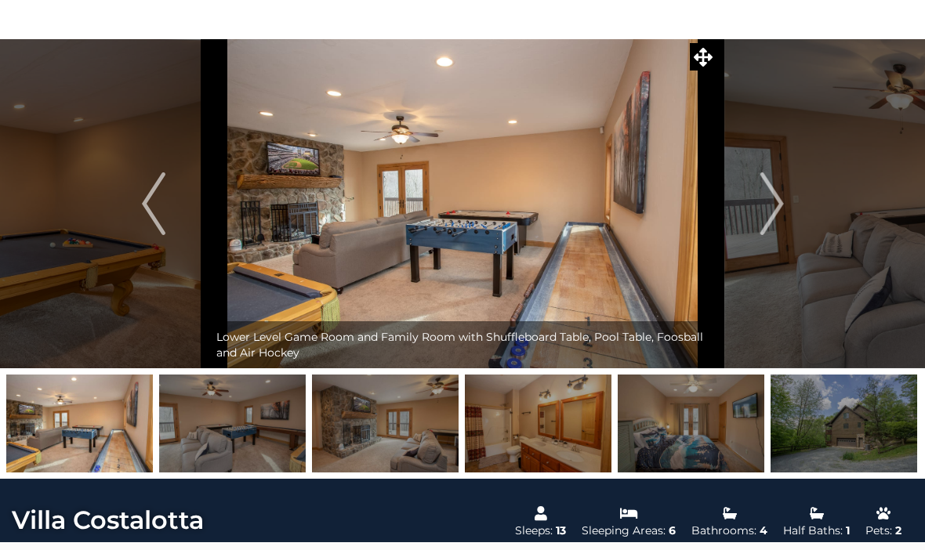
click at [757, 214] on button "Next" at bounding box center [772, 203] width 110 height 329
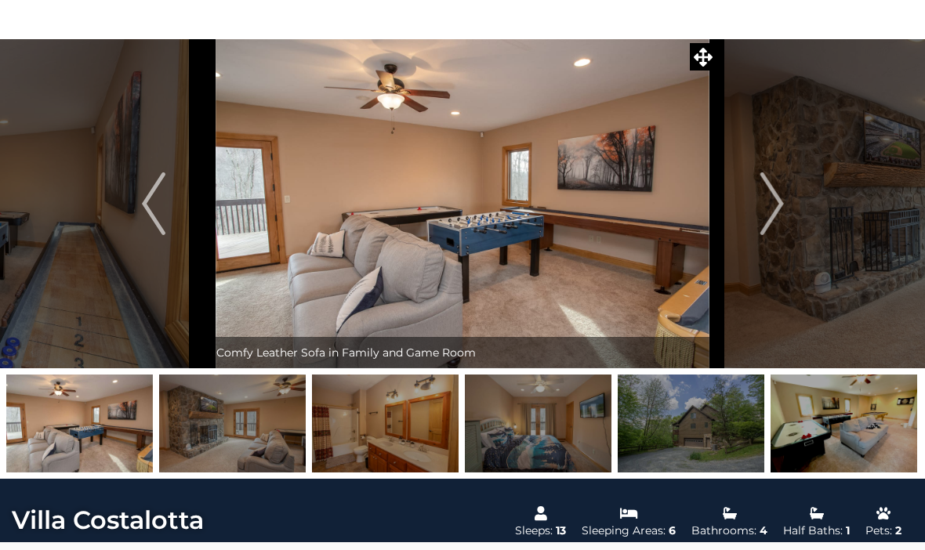
click at [756, 209] on button "Next" at bounding box center [772, 203] width 110 height 329
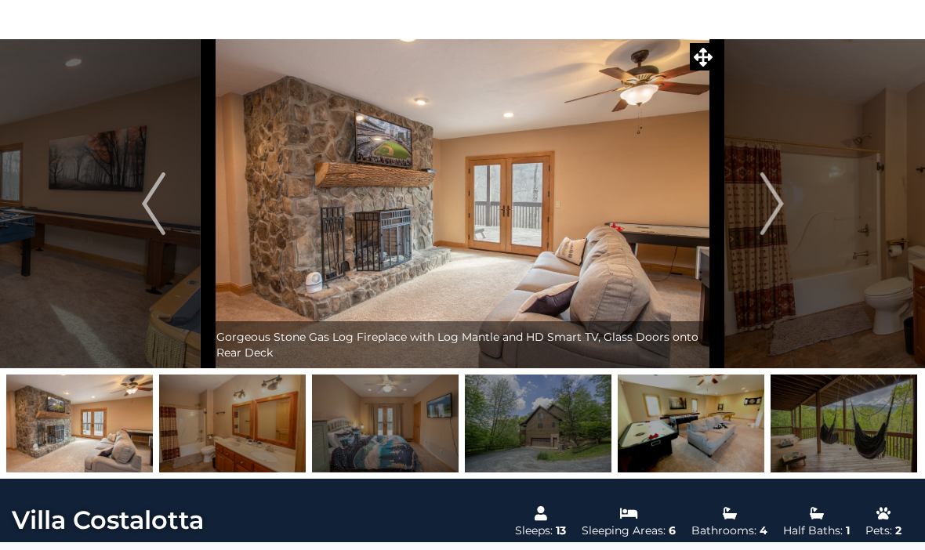
click at [758, 201] on button "Next" at bounding box center [772, 203] width 110 height 329
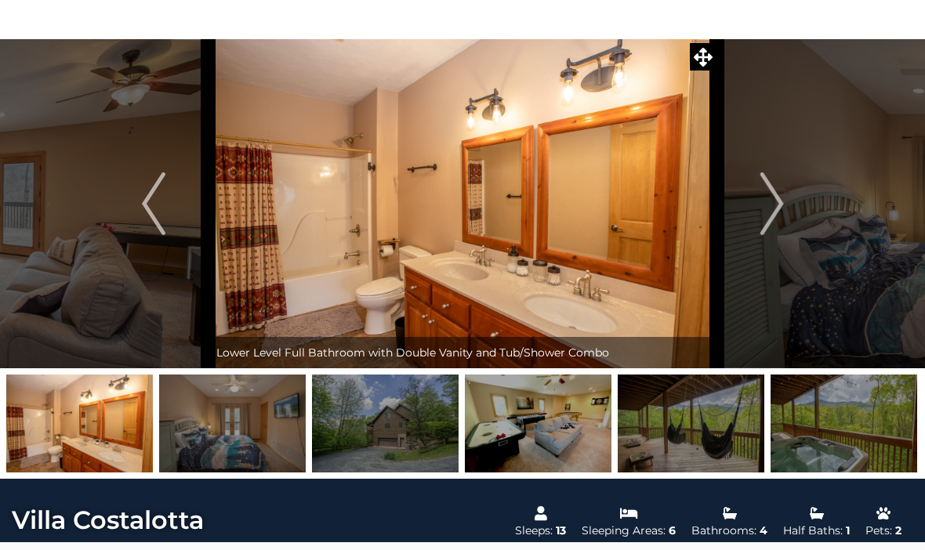
click at [770, 205] on img "Next" at bounding box center [772, 203] width 24 height 63
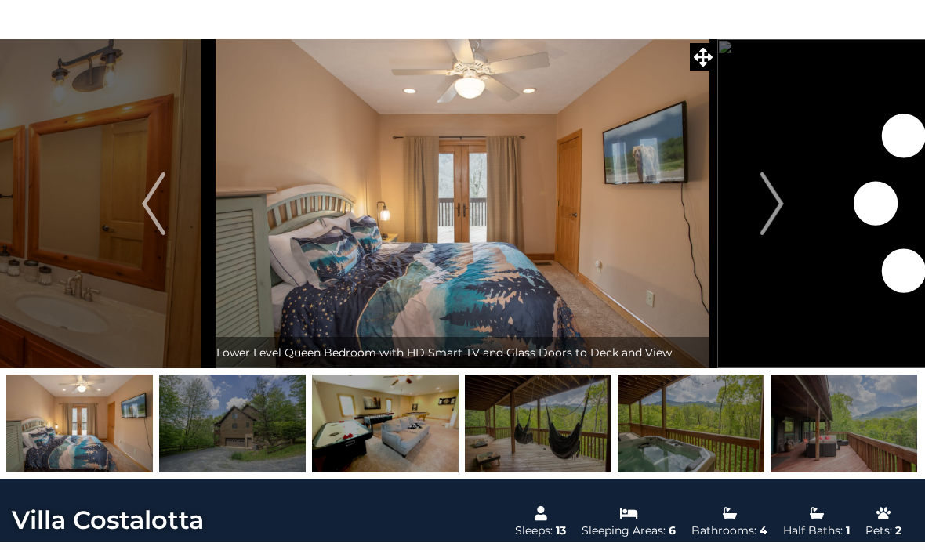
click at [768, 205] on img "Next" at bounding box center [772, 203] width 24 height 63
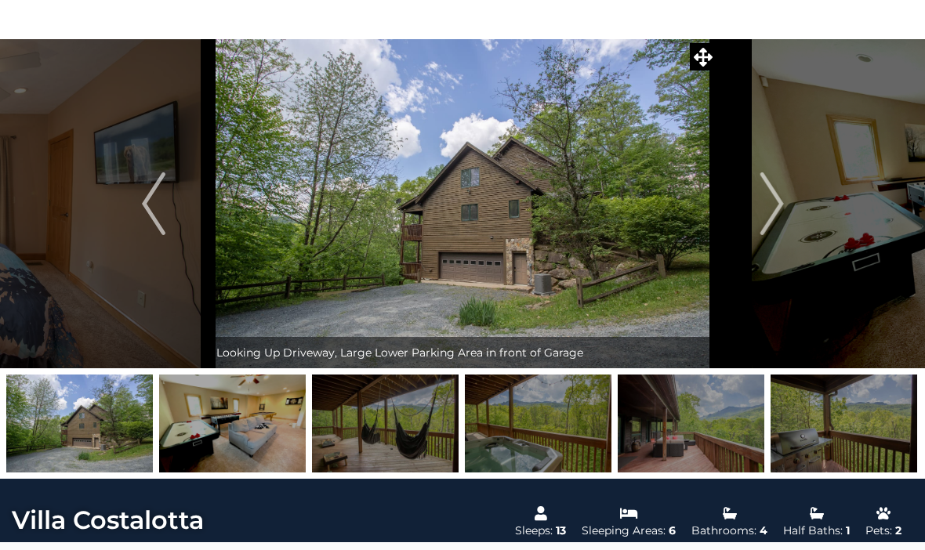
click at [762, 200] on img "Next" at bounding box center [772, 203] width 24 height 63
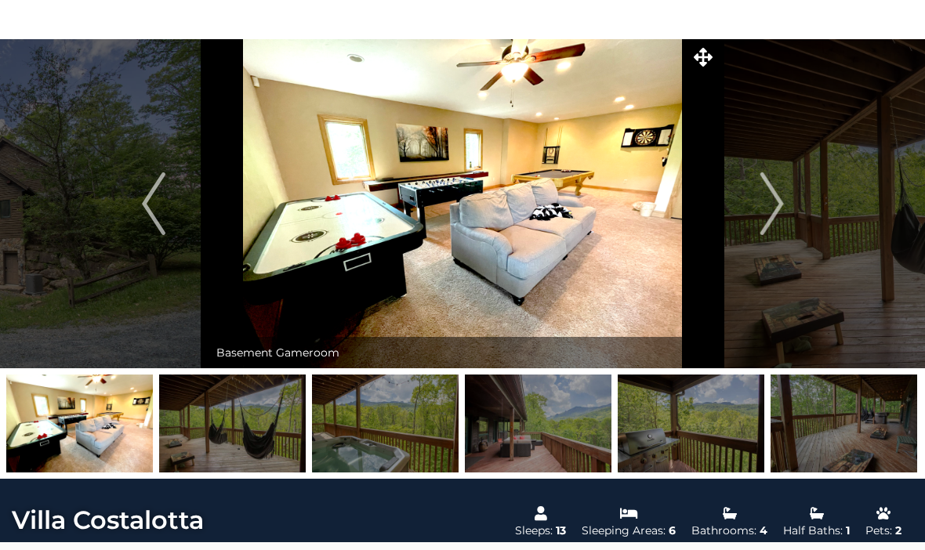
click at [768, 205] on img "Next" at bounding box center [772, 203] width 24 height 63
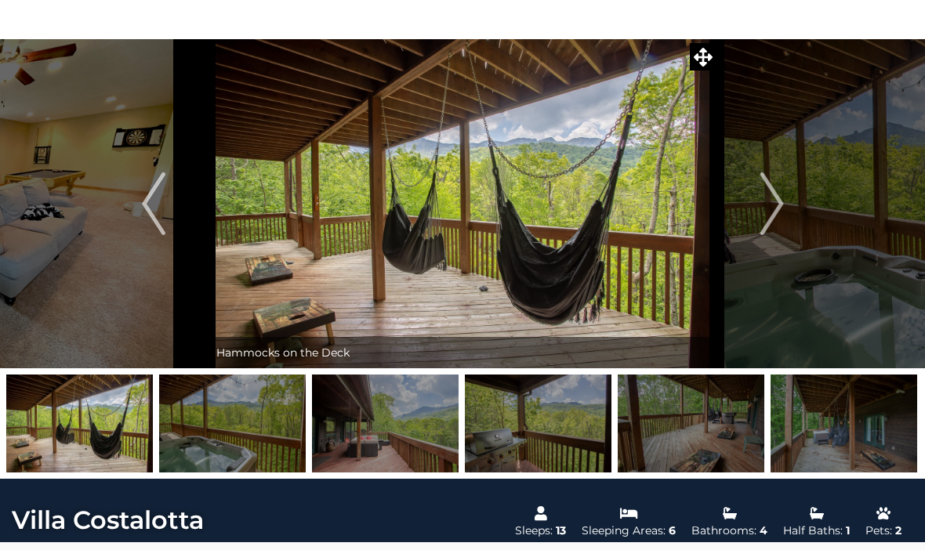
click at [763, 211] on img "Next" at bounding box center [772, 203] width 24 height 63
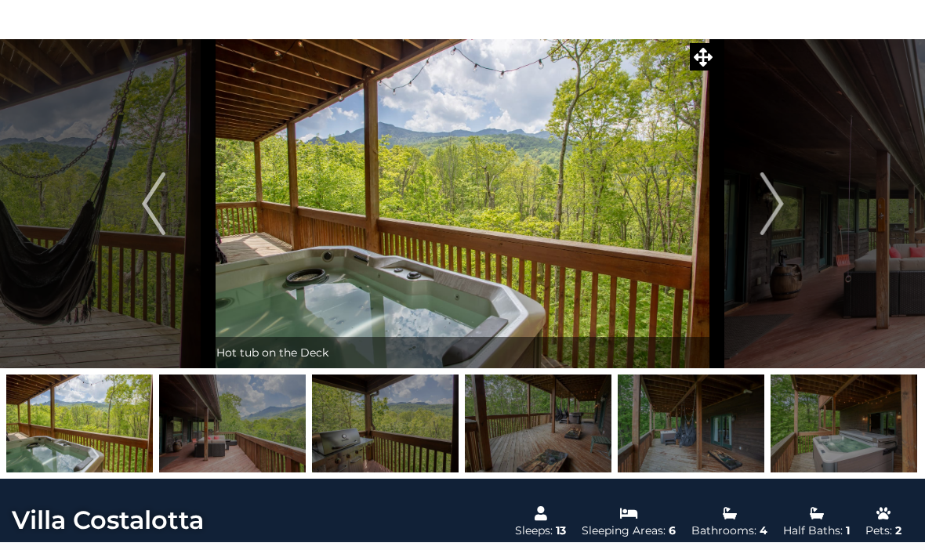
click at [764, 212] on img "Next" at bounding box center [772, 203] width 24 height 63
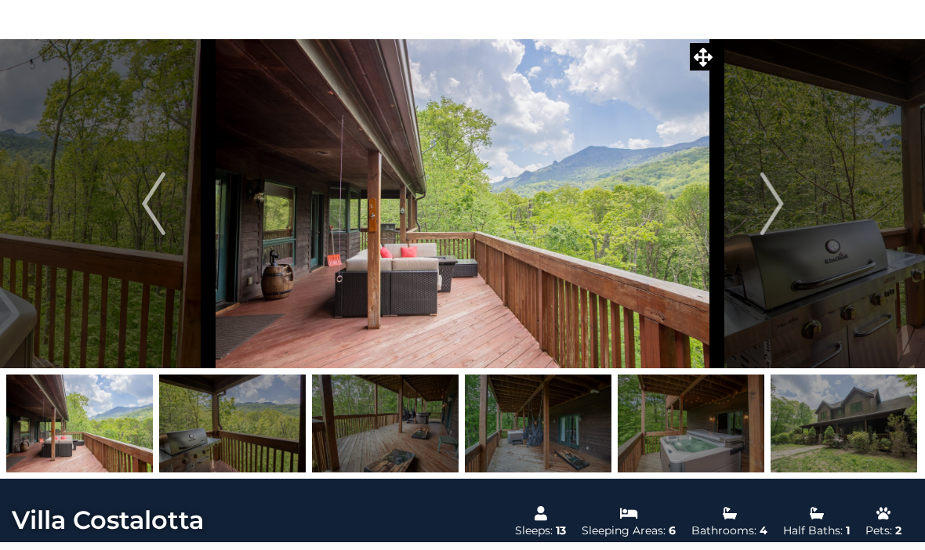
click at [764, 216] on img "Next" at bounding box center [772, 203] width 24 height 63
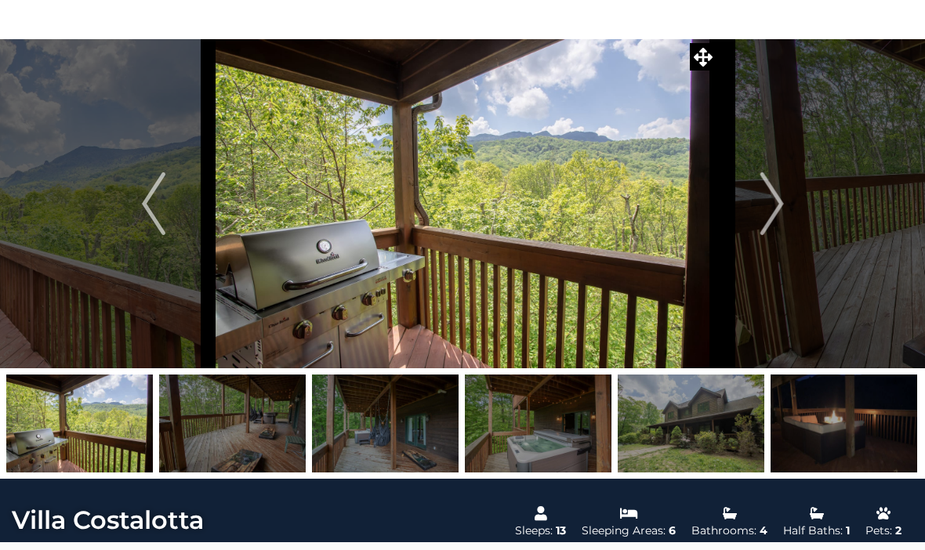
click at [754, 219] on button "Next" at bounding box center [772, 203] width 110 height 329
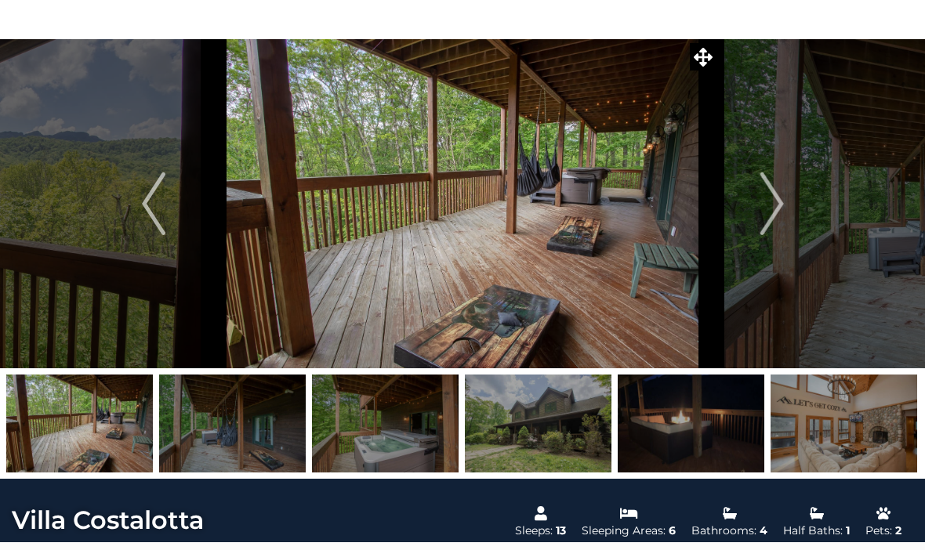
click at [768, 211] on img "Next" at bounding box center [772, 203] width 24 height 63
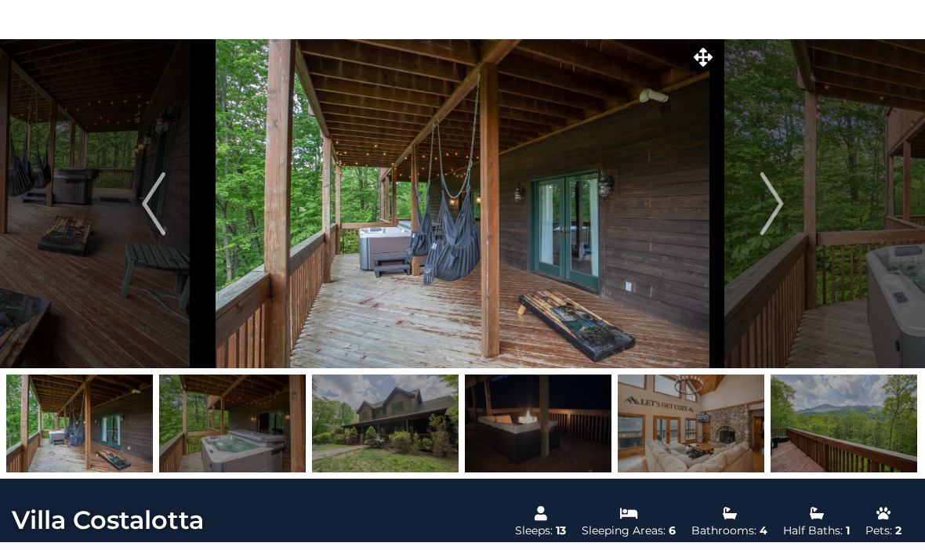
click at [766, 211] on img "Next" at bounding box center [772, 203] width 24 height 63
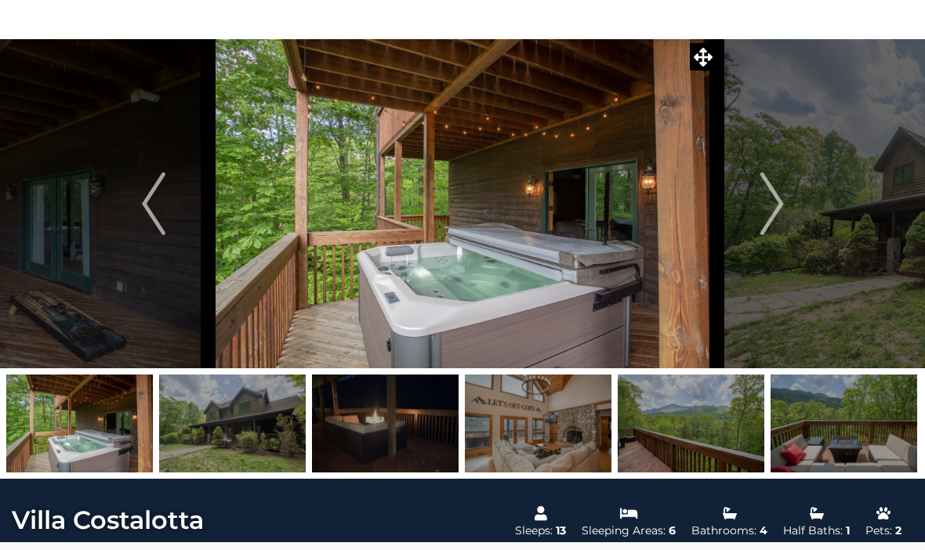
click at [766, 212] on img "Next" at bounding box center [772, 203] width 24 height 63
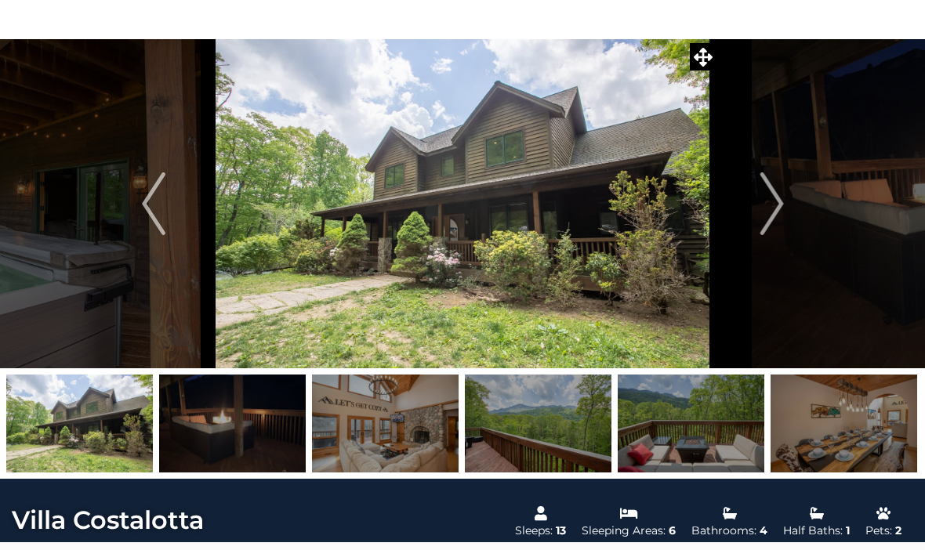
click at [759, 213] on button "Next" at bounding box center [772, 203] width 110 height 329
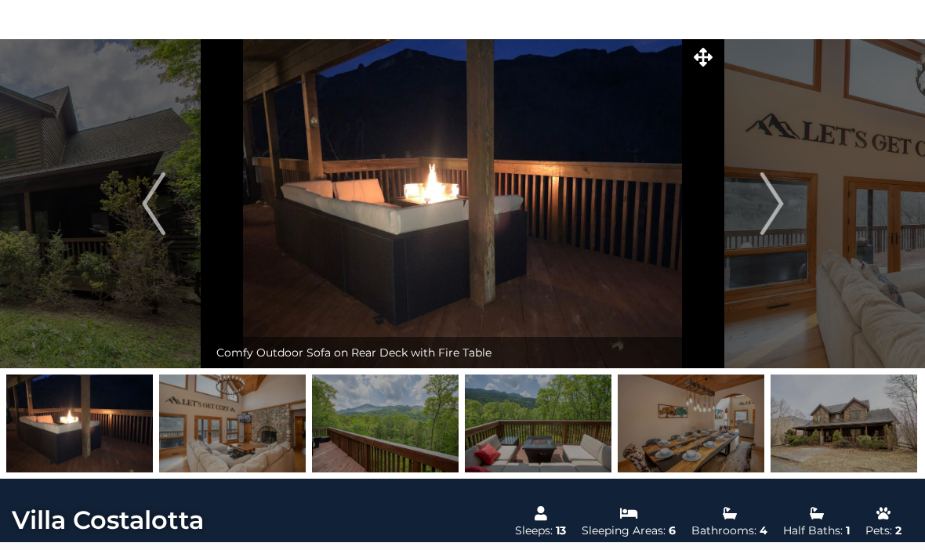
click at [770, 217] on img "Next" at bounding box center [772, 203] width 24 height 63
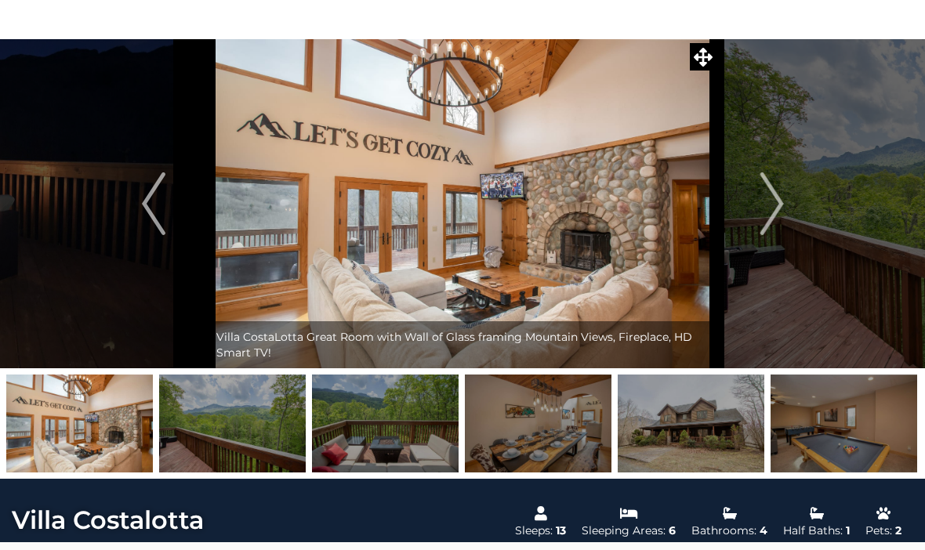
click at [771, 215] on img "Next" at bounding box center [772, 203] width 24 height 63
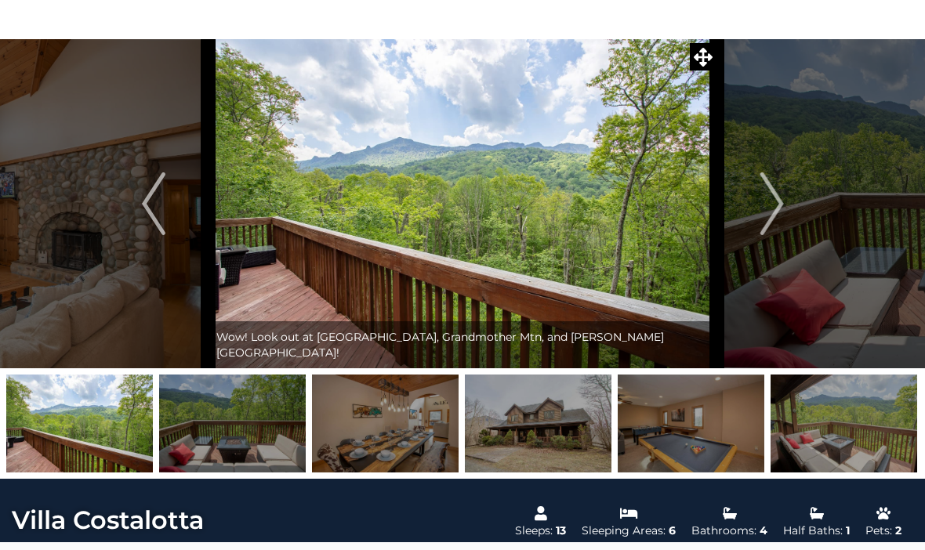
click at [770, 217] on img "Next" at bounding box center [772, 203] width 24 height 63
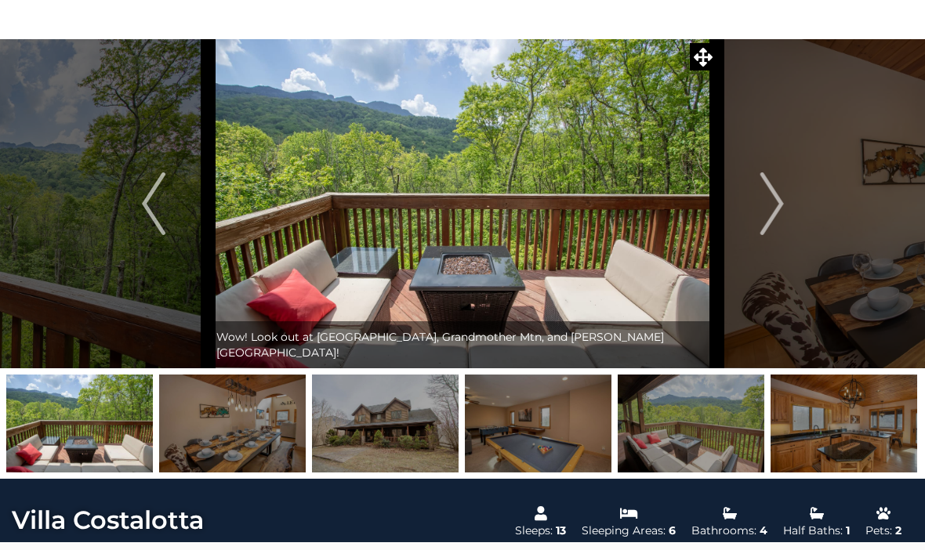
click at [770, 221] on img "Next" at bounding box center [772, 203] width 24 height 63
